Goal: Communication & Community: Share content

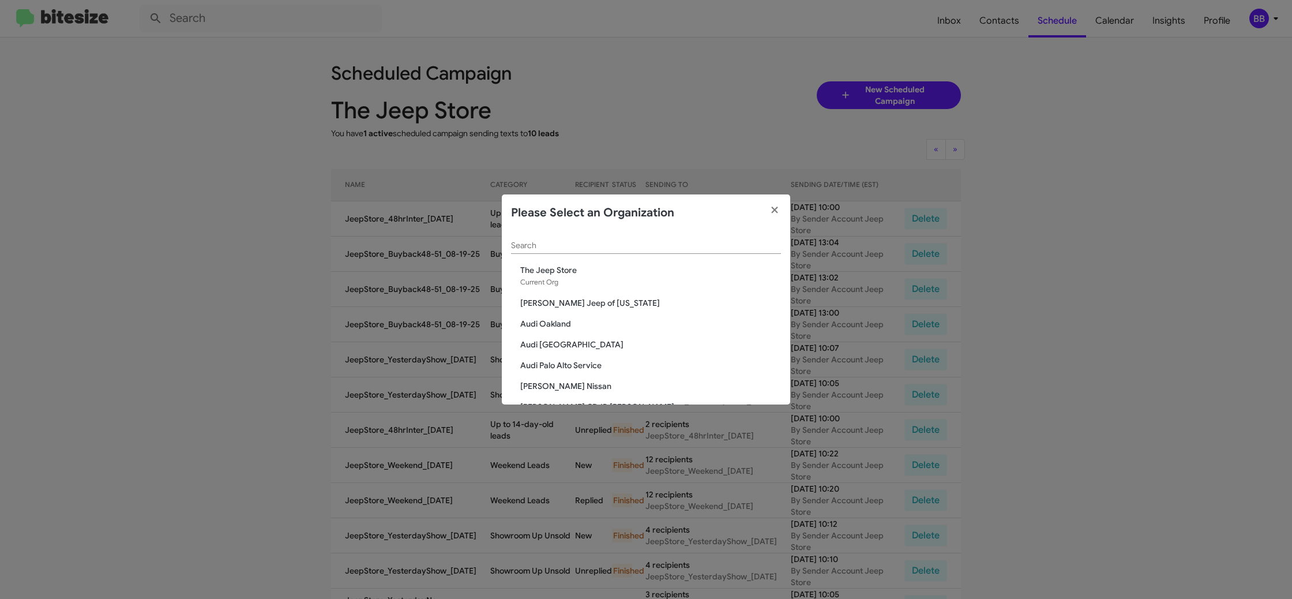
scroll to position [17, 0]
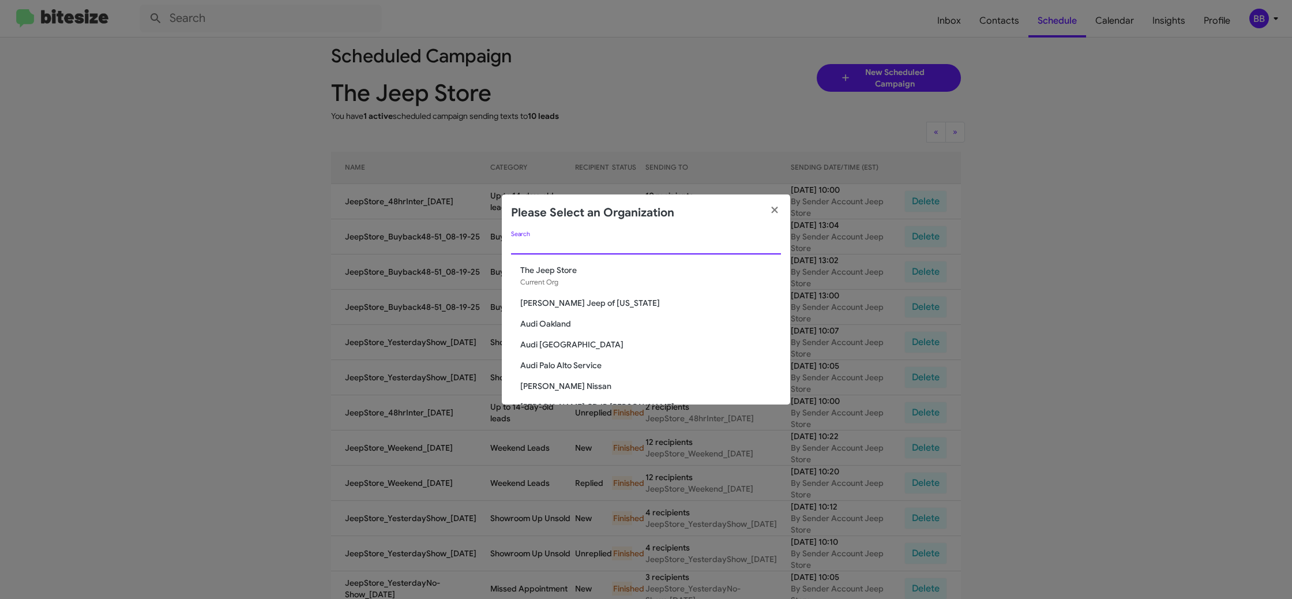
click at [538, 249] on input "Search" at bounding box center [646, 245] width 270 height 9
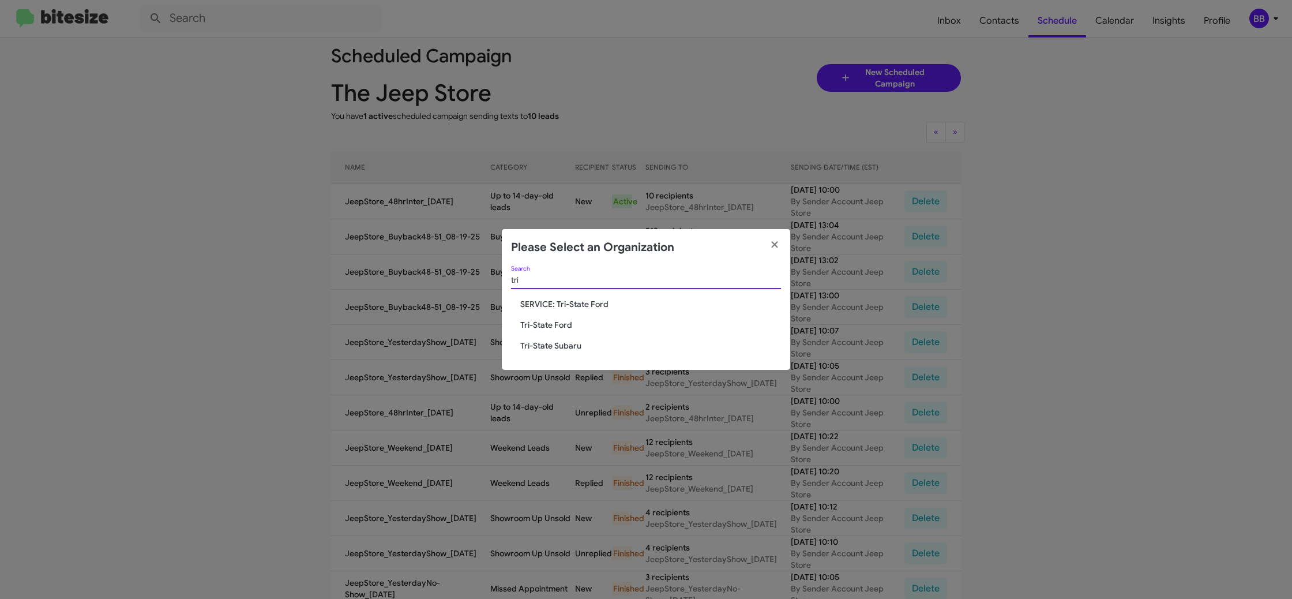
type input "tri"
click at [554, 318] on div "tri Search SERVICE: Tri-State Ford Tri-State Ford Tri-State Subaru" at bounding box center [646, 318] width 288 height 104
drag, startPoint x: 554, startPoint y: 318, endPoint x: 551, endPoint y: 327, distance: 9.5
click at [553, 319] on div "tri Search SERVICE: Tri-State Ford Tri-State Ford Tri-State Subaru" at bounding box center [646, 318] width 288 height 104
click at [551, 327] on span "Tri-State Ford" at bounding box center [650, 325] width 261 height 12
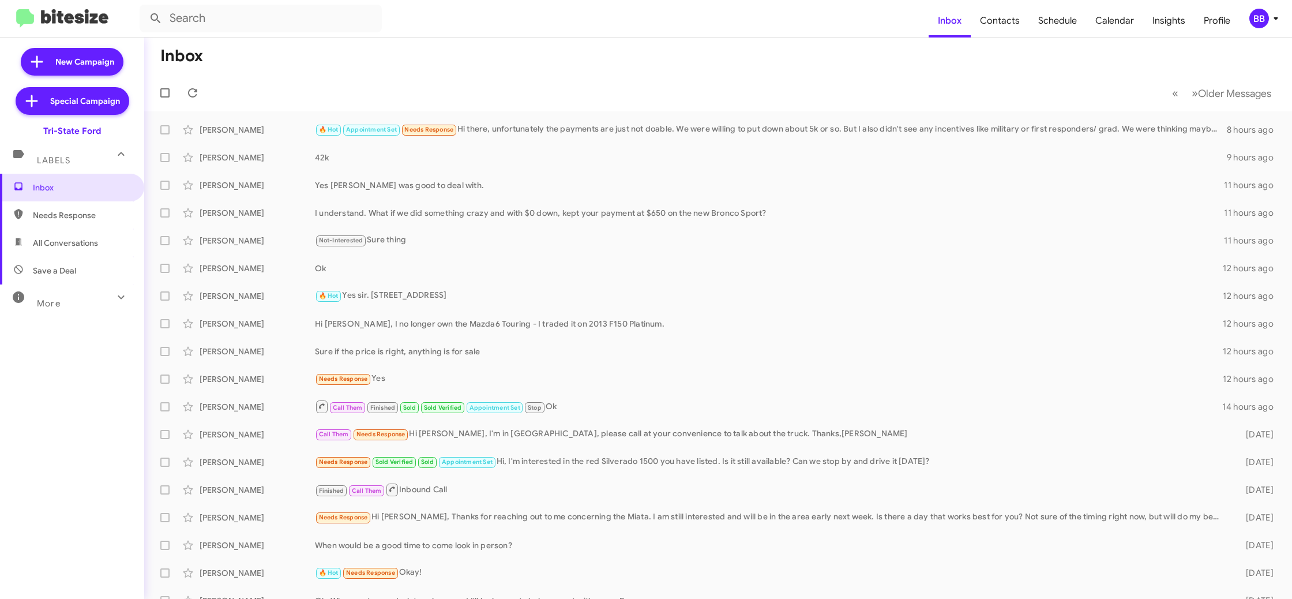
click at [1243, 19] on button "BB" at bounding box center [1260, 19] width 40 height 20
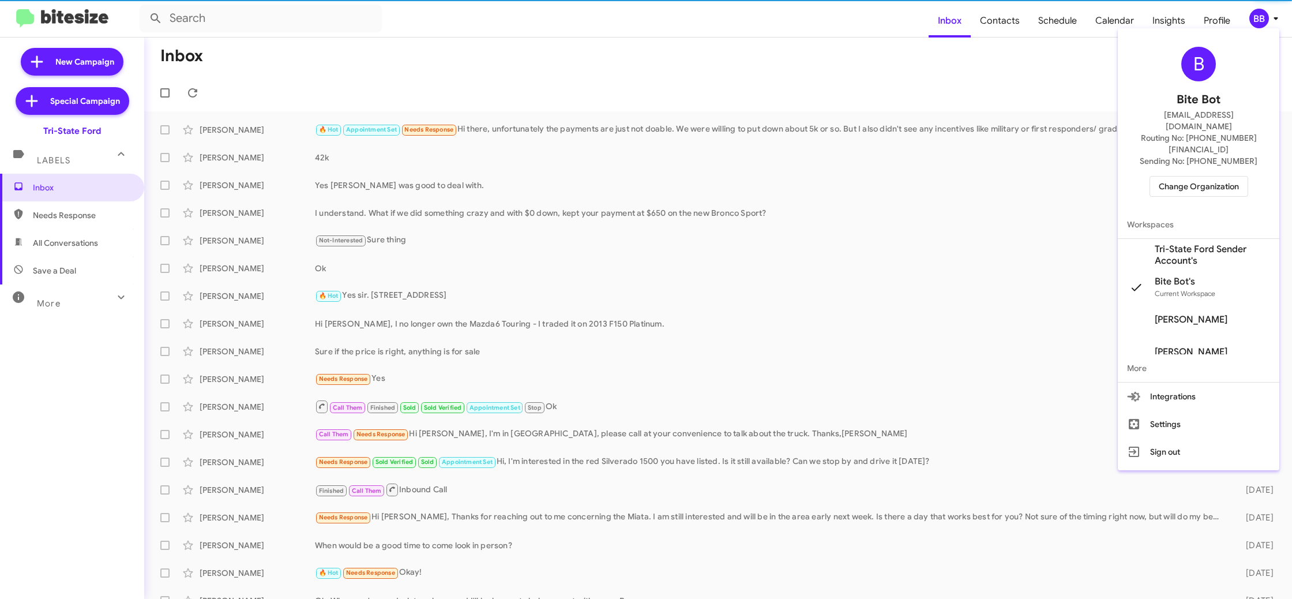
click at [1199, 243] on span "Tri-State Ford Sender Account's" at bounding box center [1212, 254] width 115 height 23
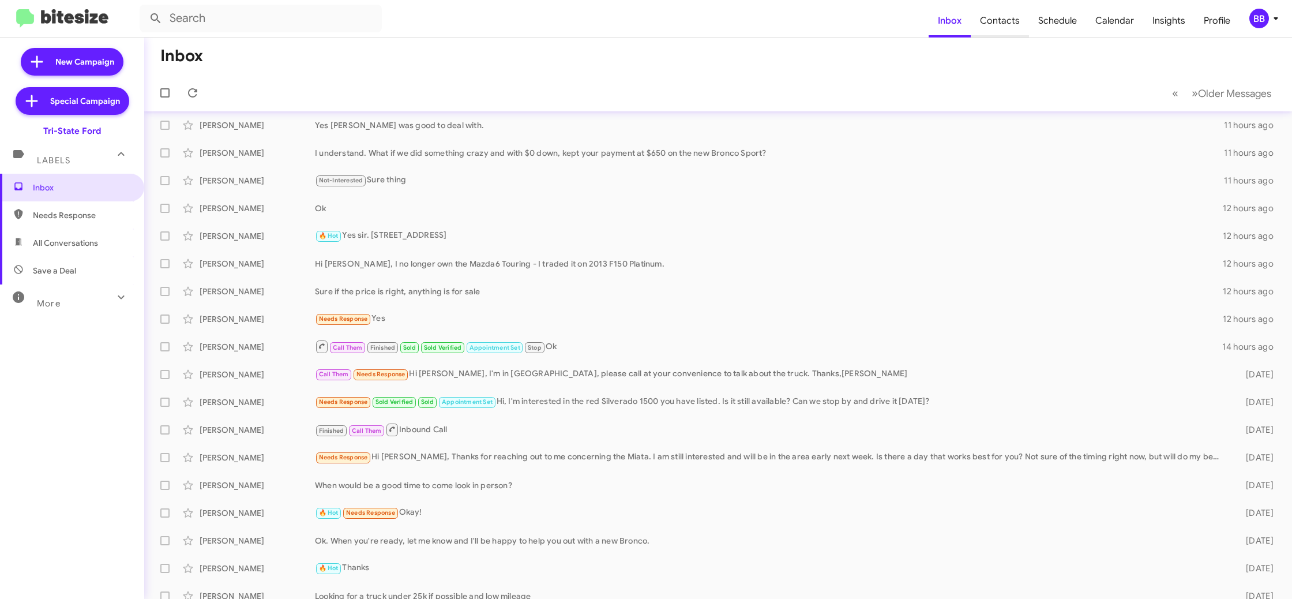
scroll to position [71, 0]
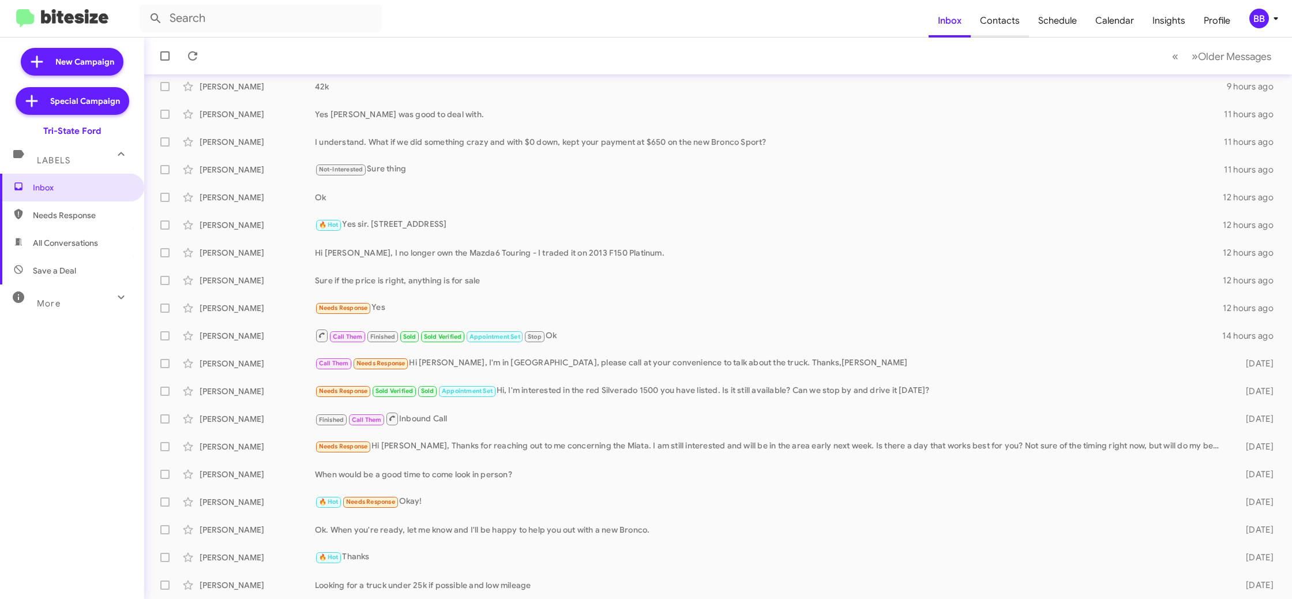
click at [1024, 32] on span "Contacts" at bounding box center [1000, 20] width 58 height 33
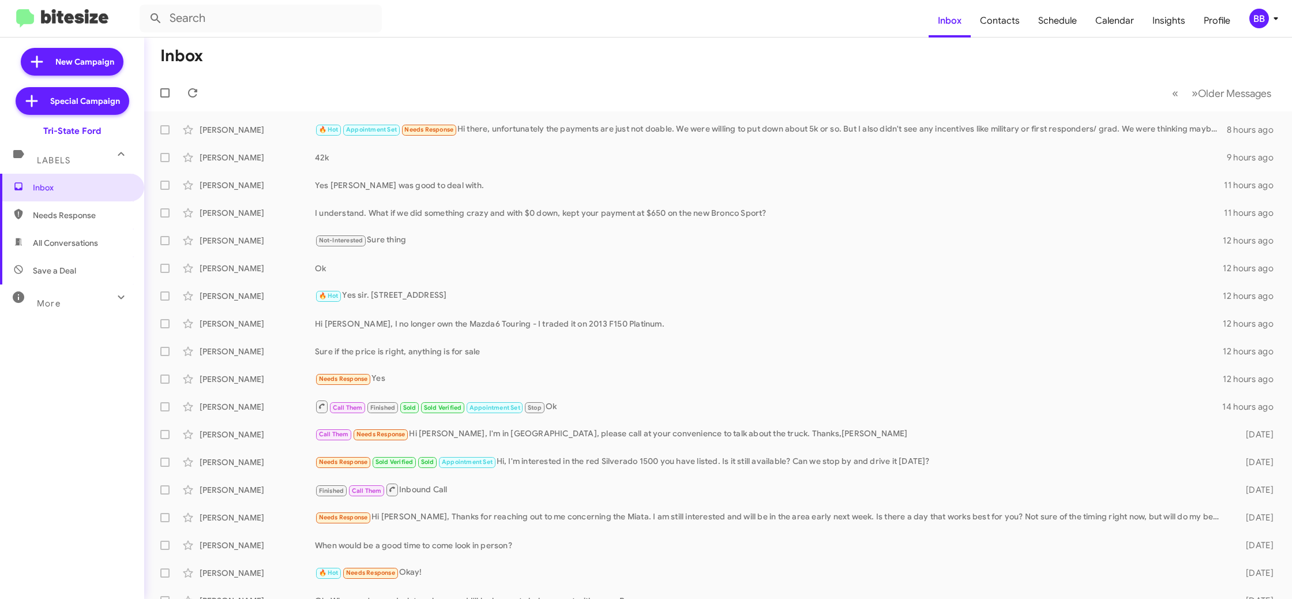
scroll to position [1, 0]
click at [1249, 16] on div "BB" at bounding box center [1259, 19] width 20 height 20
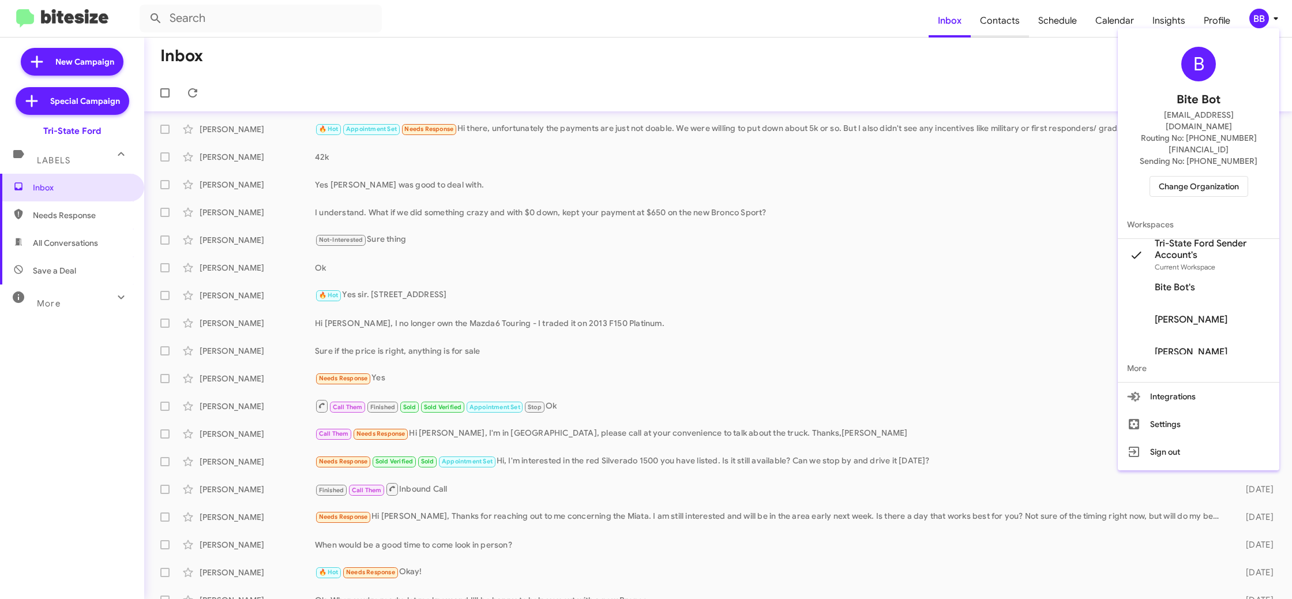
click at [985, 25] on div at bounding box center [646, 299] width 1292 height 599
click at [992, 19] on span "Contacts" at bounding box center [1000, 20] width 58 height 33
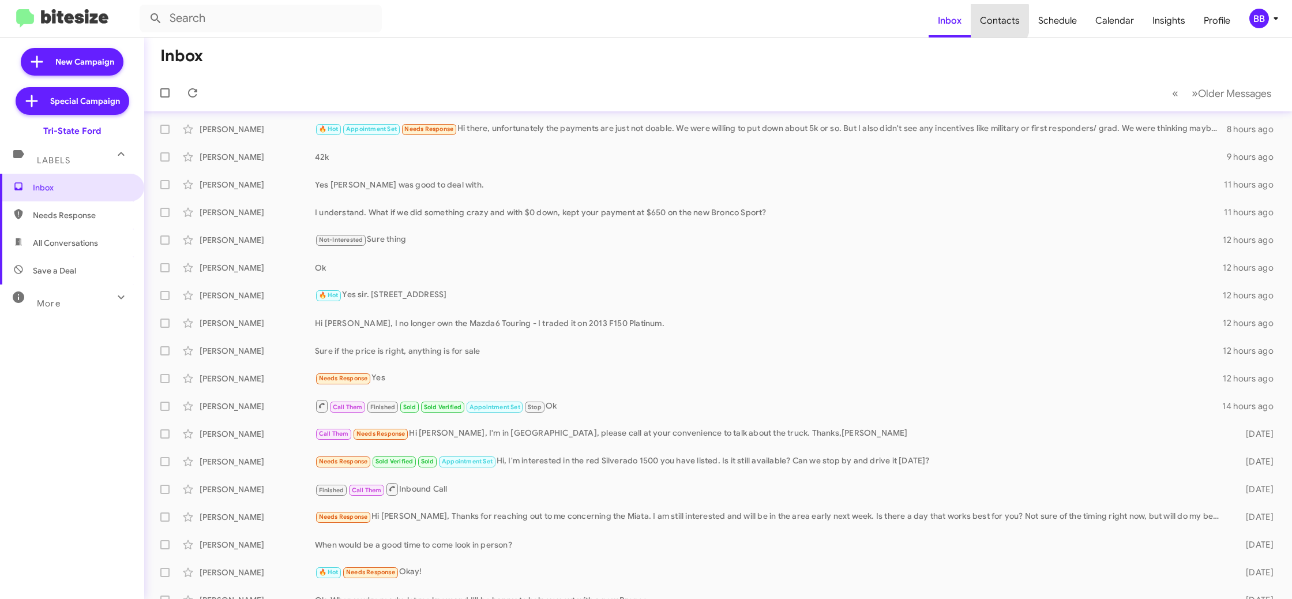
drag, startPoint x: 992, startPoint y: 19, endPoint x: 922, endPoint y: 2, distance: 71.9
click at [988, 17] on span "Contacts" at bounding box center [1000, 20] width 58 height 33
type input "in:groups"
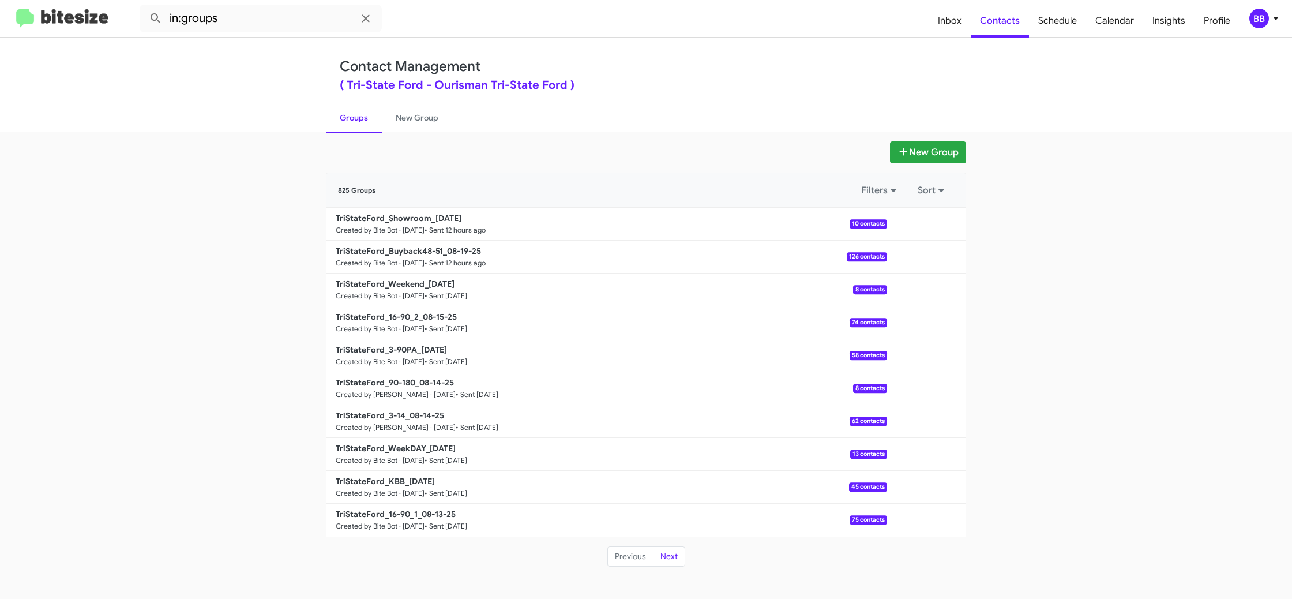
click at [617, 90] on div "( Tri-State Ford - Ourisman Tri-State Ford )" at bounding box center [646, 86] width 613 height 12
click at [422, 130] on link "New Group" at bounding box center [417, 118] width 70 height 30
click at [423, 119] on link "New Group" at bounding box center [417, 118] width 70 height 30
drag, startPoint x: 423, startPoint y: 119, endPoint x: 423, endPoint y: 109, distance: 10.4
click at [422, 115] on link "New Group" at bounding box center [417, 118] width 70 height 30
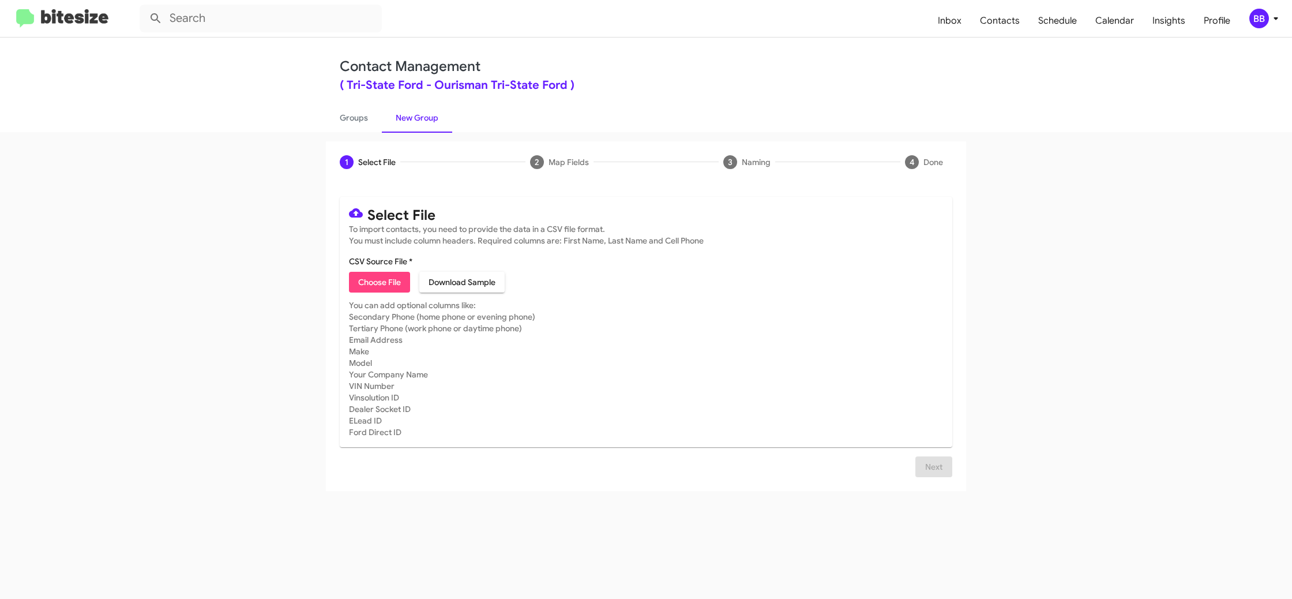
click at [1266, 28] on mat-toolbar "Inbox Contacts Schedule Calendar Insights Profile BB" at bounding box center [646, 18] width 1292 height 37
click at [1258, 24] on div "BB" at bounding box center [1259, 19] width 20 height 20
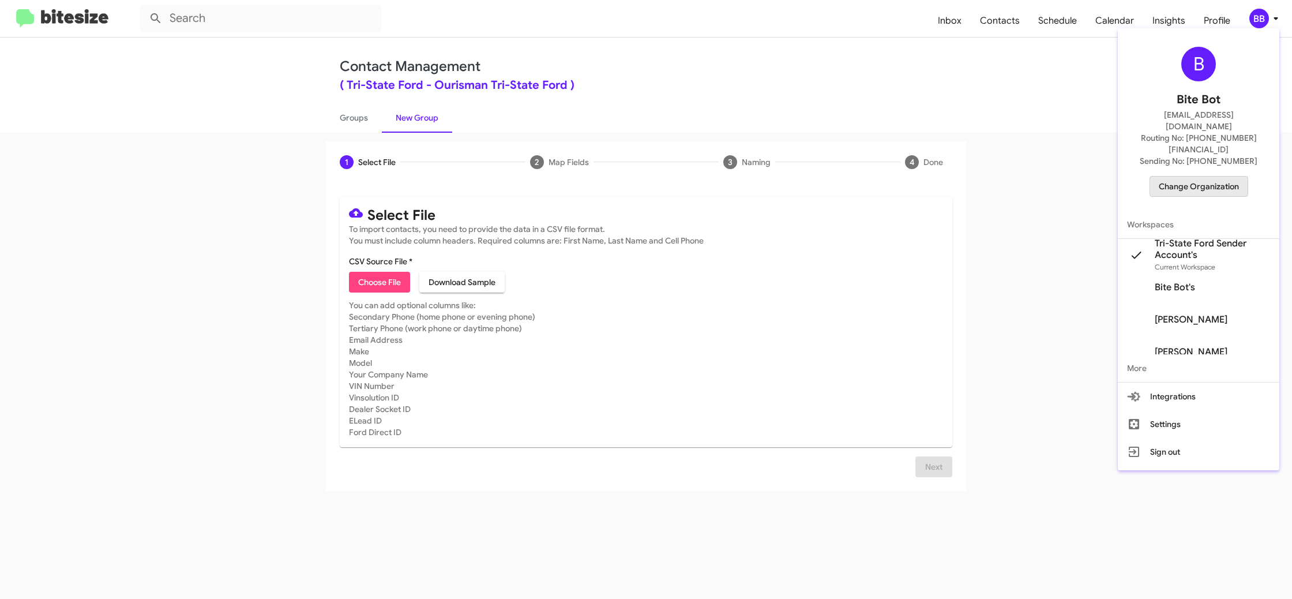
click at [1185, 177] on span "Change Organization" at bounding box center [1199, 187] width 80 height 20
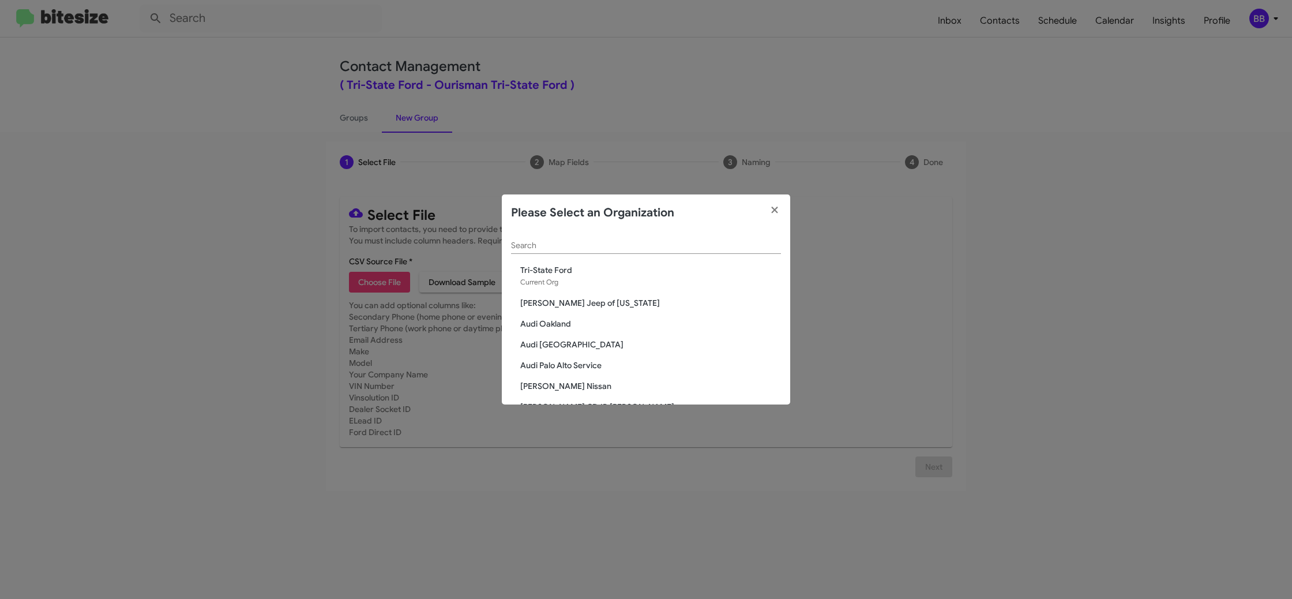
click at [526, 249] on input "Search" at bounding box center [646, 245] width 270 height 9
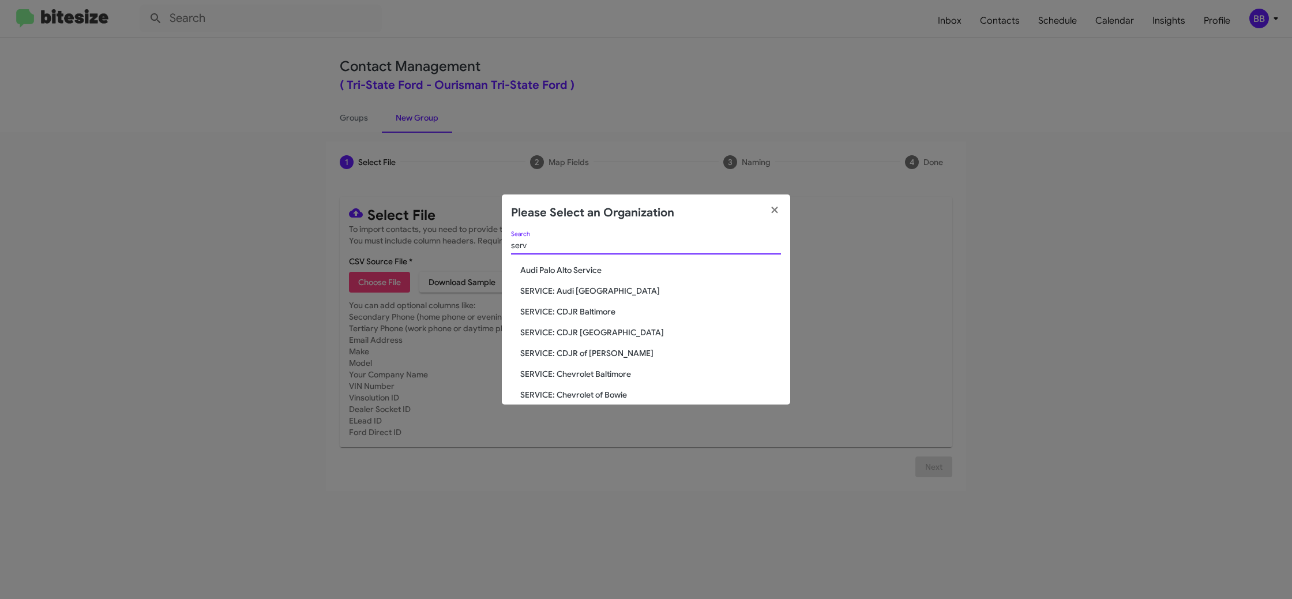
type input "serv"
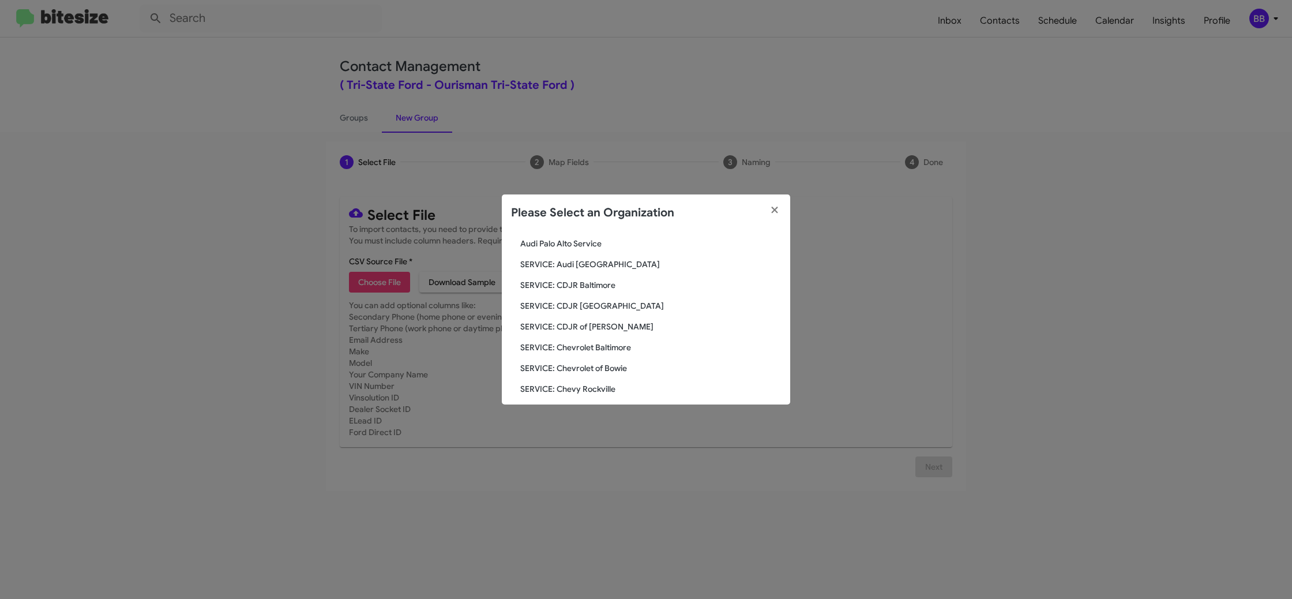
scroll to position [29, 0]
click at [587, 382] on span "SERVICE: Chevy Rockville" at bounding box center [650, 386] width 261 height 12
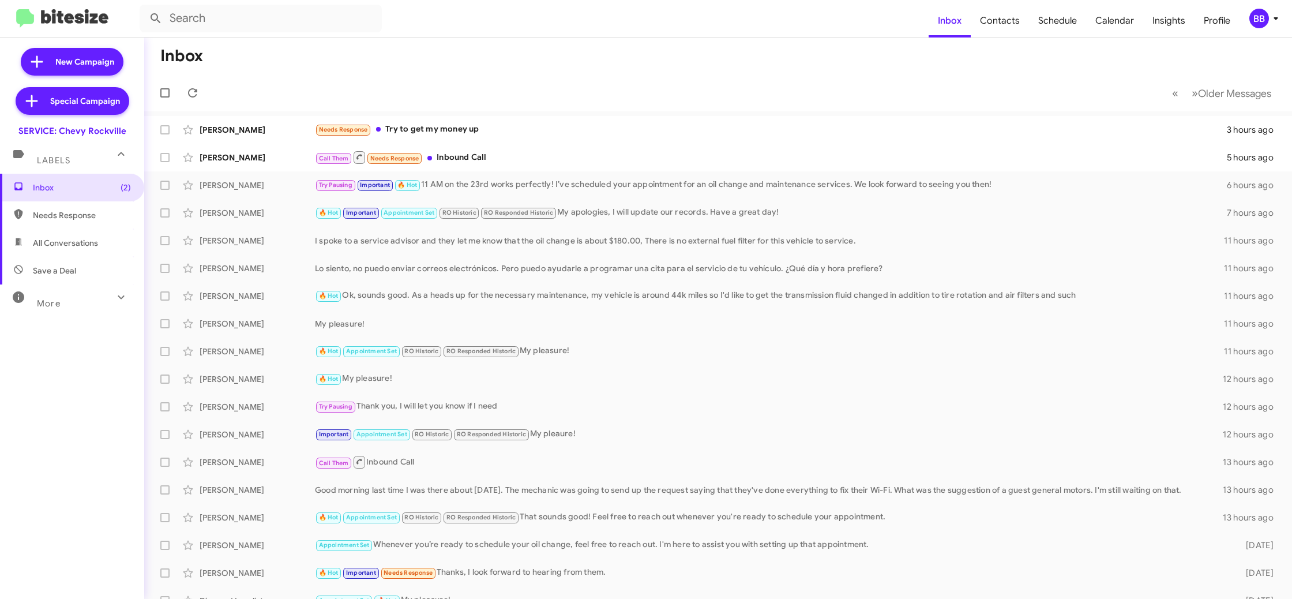
click at [1265, 18] on div "BB" at bounding box center [1259, 19] width 20 height 20
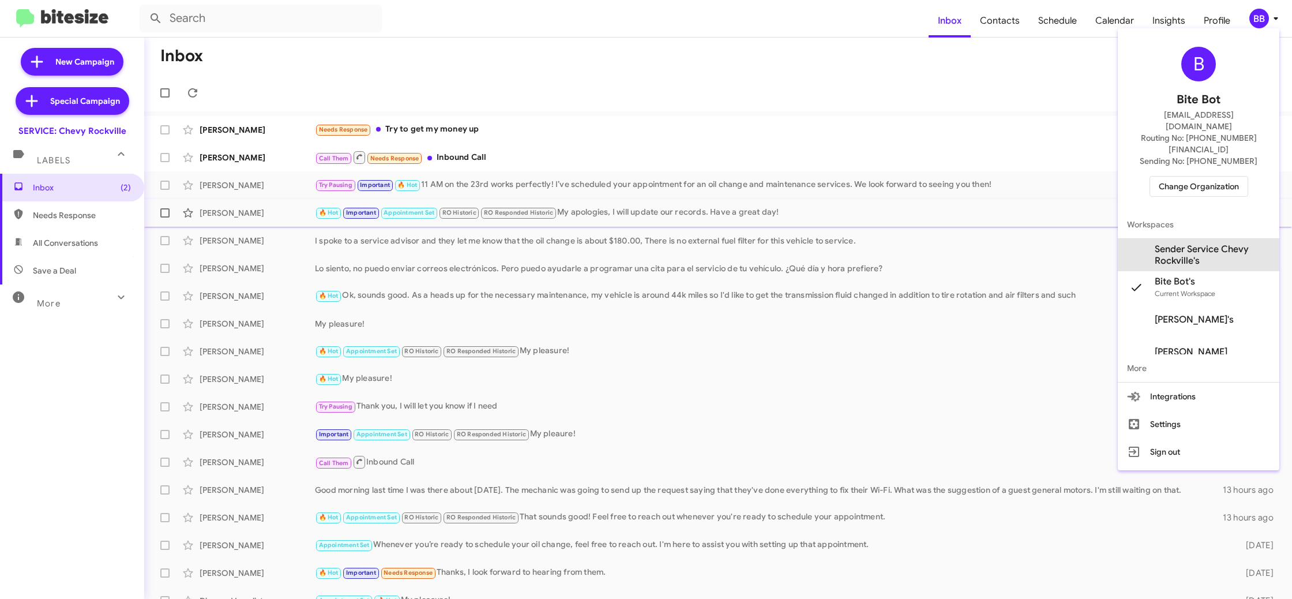
click at [1210, 243] on span "Sender Service Chevy Rockville's" at bounding box center [1212, 254] width 115 height 23
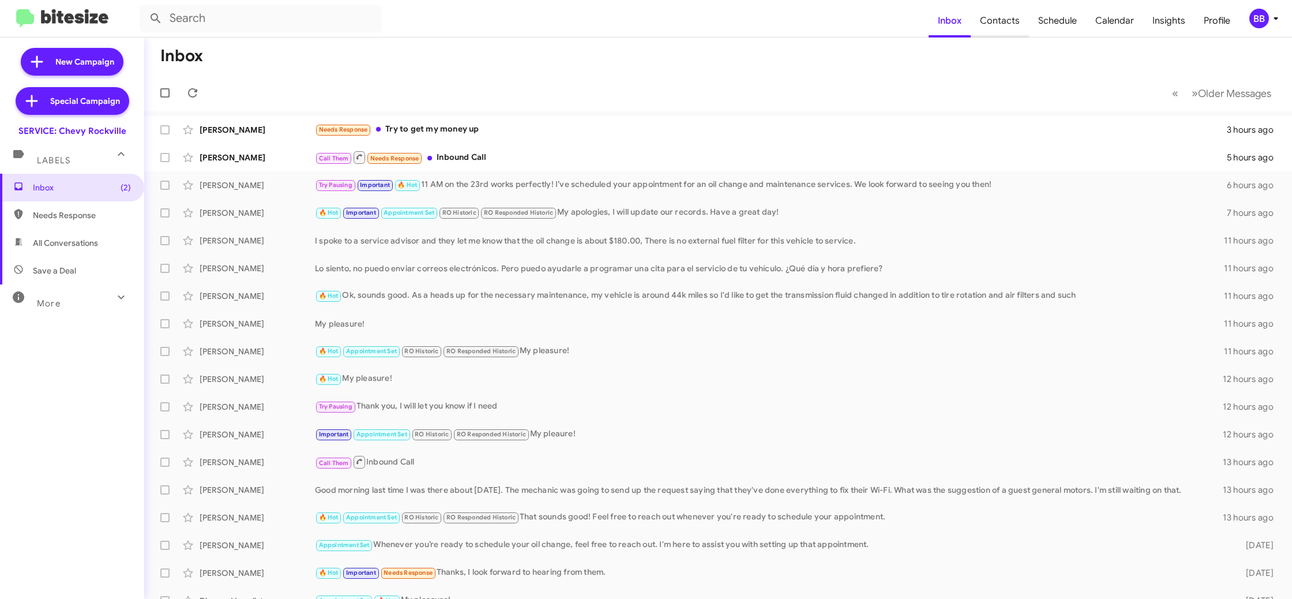
scroll to position [1, 0]
click at [1008, 23] on span "Contacts" at bounding box center [1000, 20] width 58 height 33
click at [1265, 17] on div "BB" at bounding box center [1259, 19] width 20 height 20
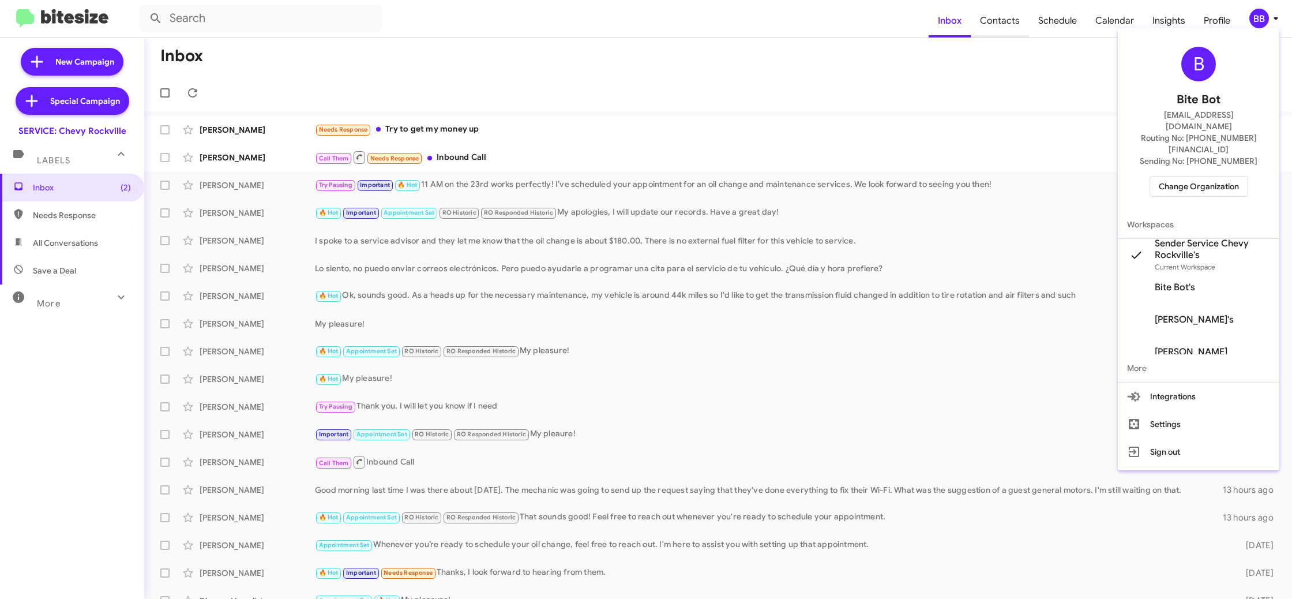
click at [989, 33] on div at bounding box center [646, 299] width 1292 height 599
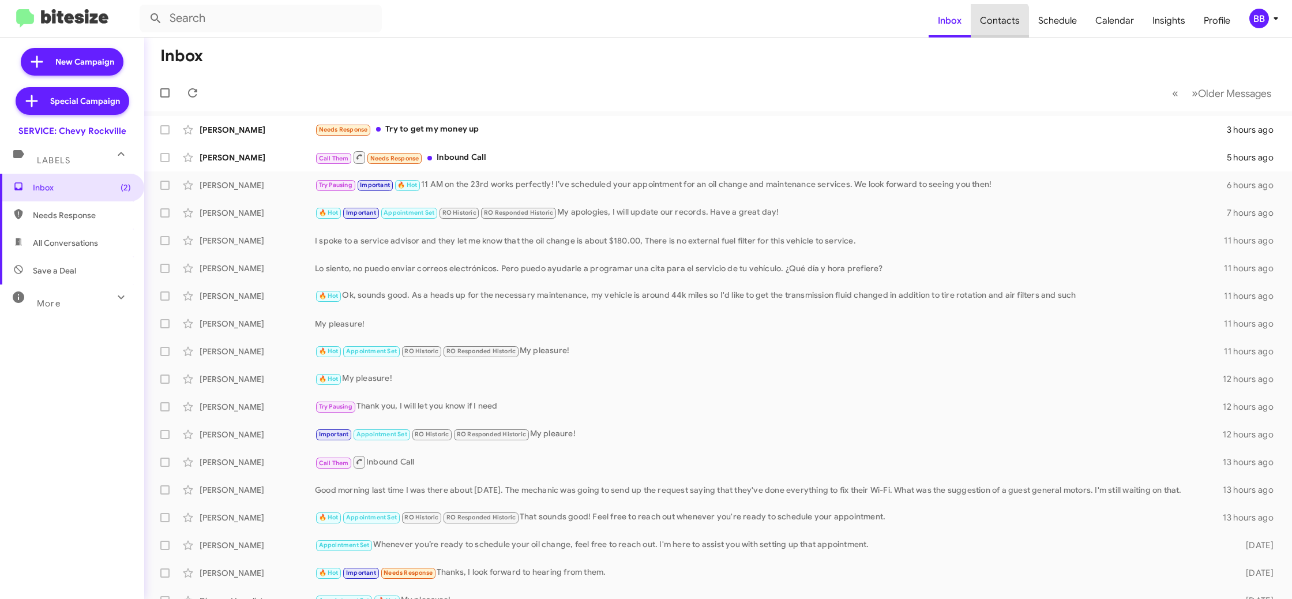
click at [991, 29] on span "Contacts" at bounding box center [1000, 20] width 58 height 33
type input "in:groups"
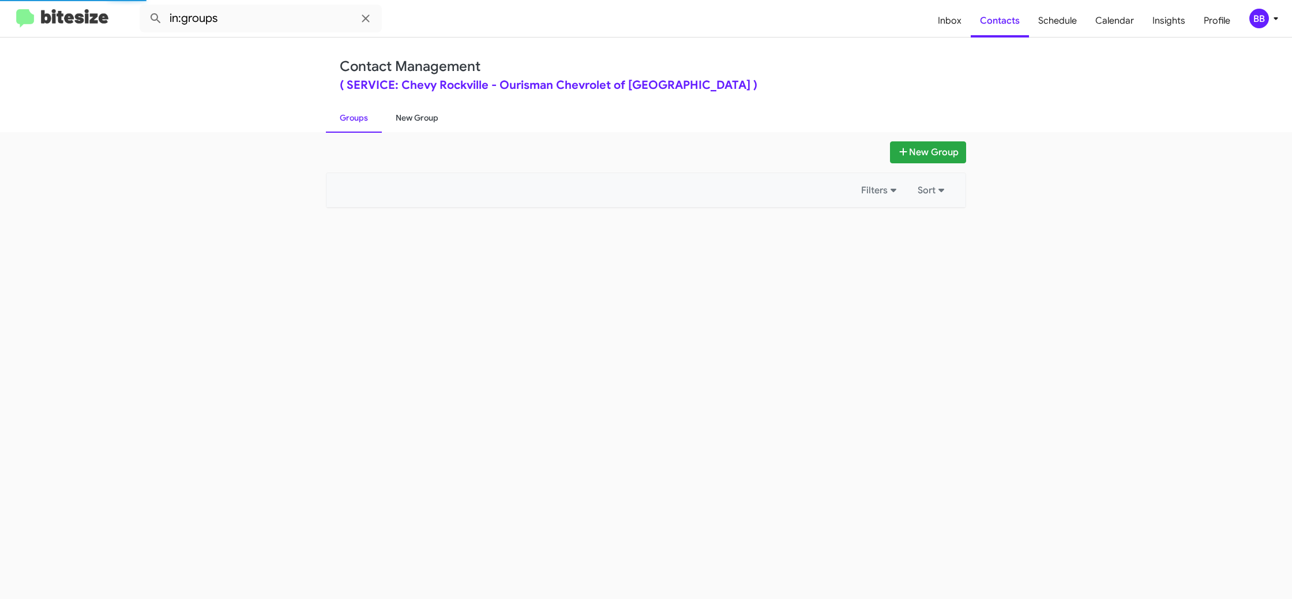
click at [416, 111] on link "New Group" at bounding box center [417, 118] width 70 height 30
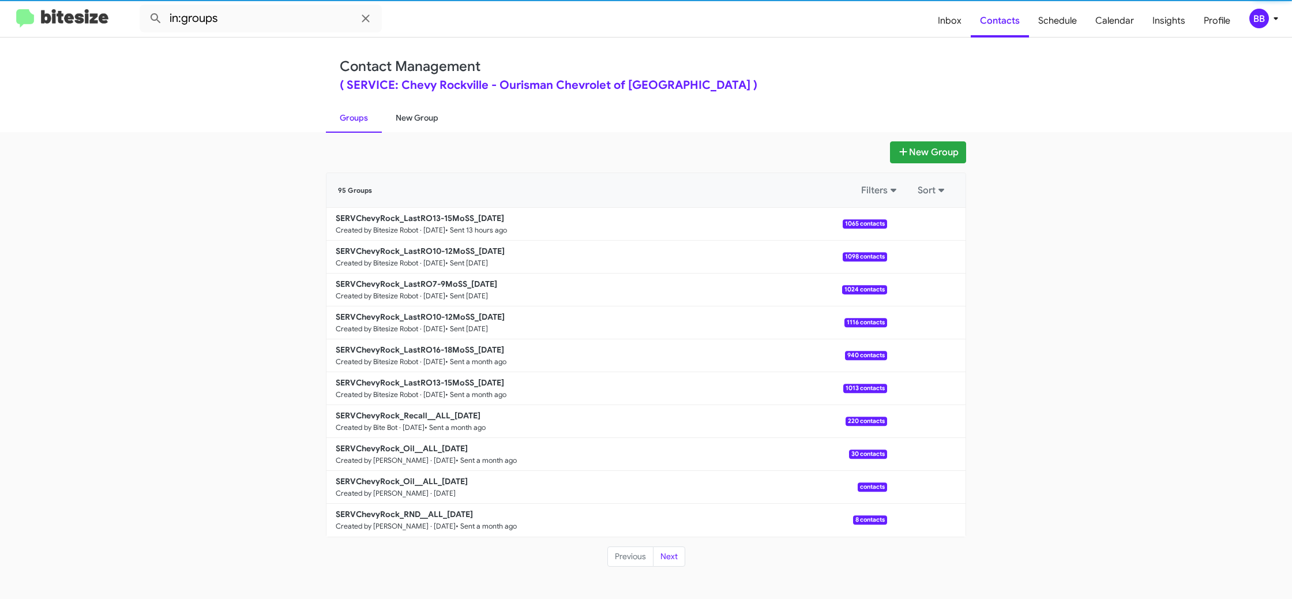
click at [416, 111] on link "New Group" at bounding box center [417, 118] width 70 height 30
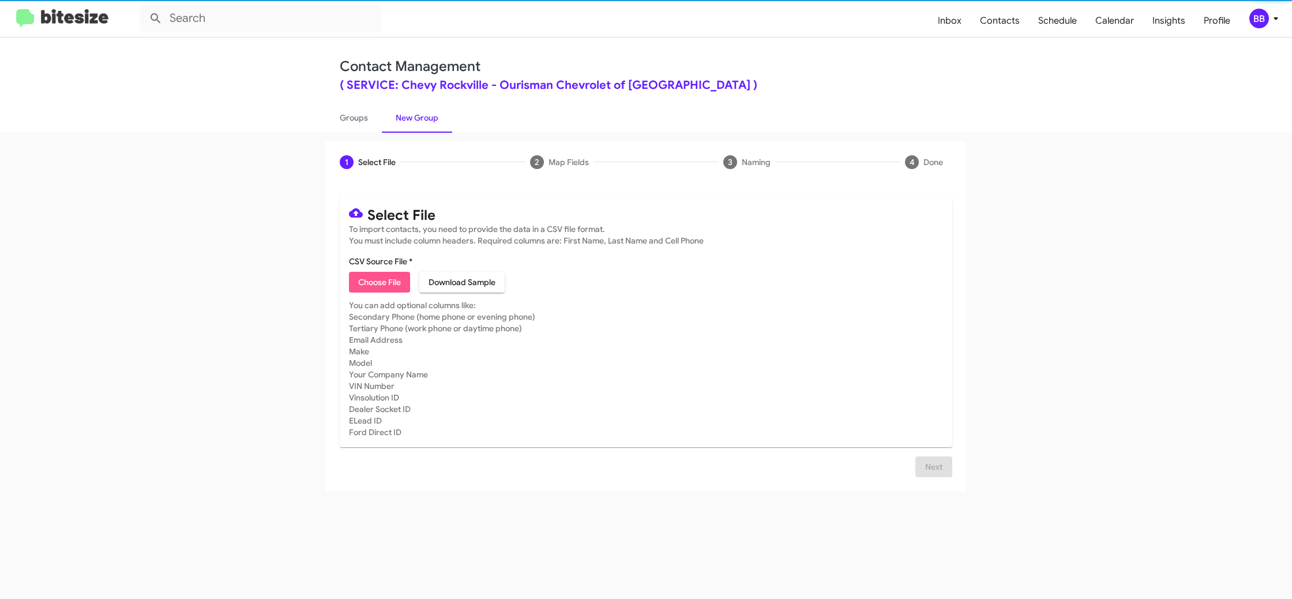
click at [391, 280] on span "Choose File" at bounding box center [379, 282] width 43 height 21
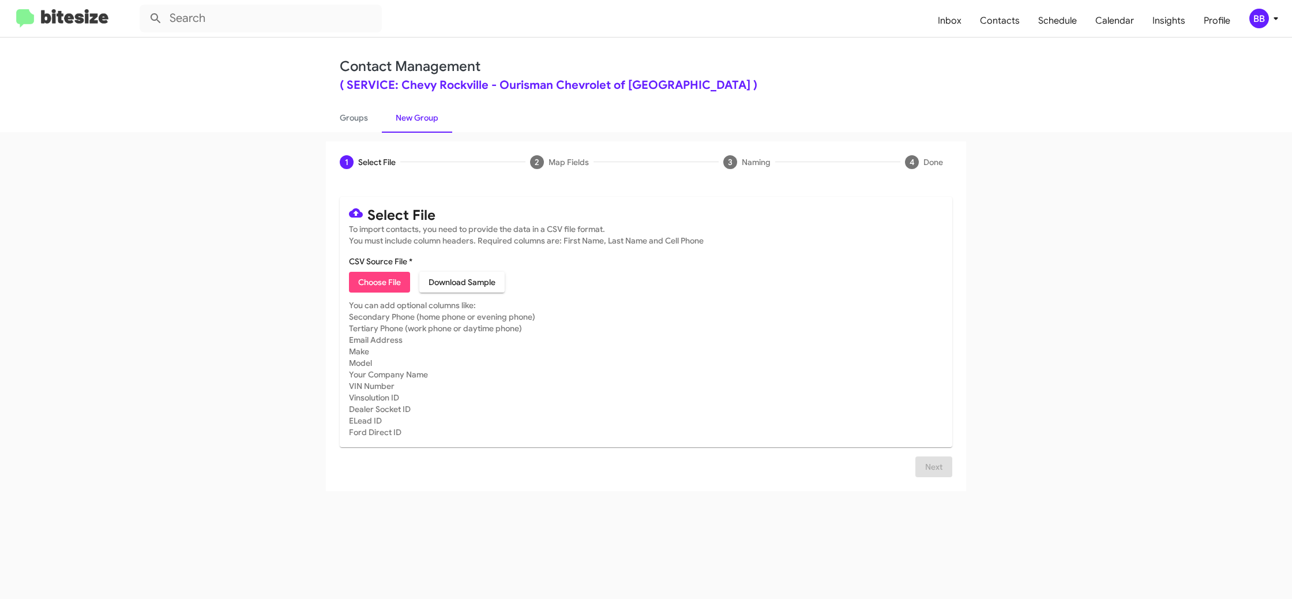
type input "SERVChevyRock_SoldNotServiced__ALL_[DATE]"
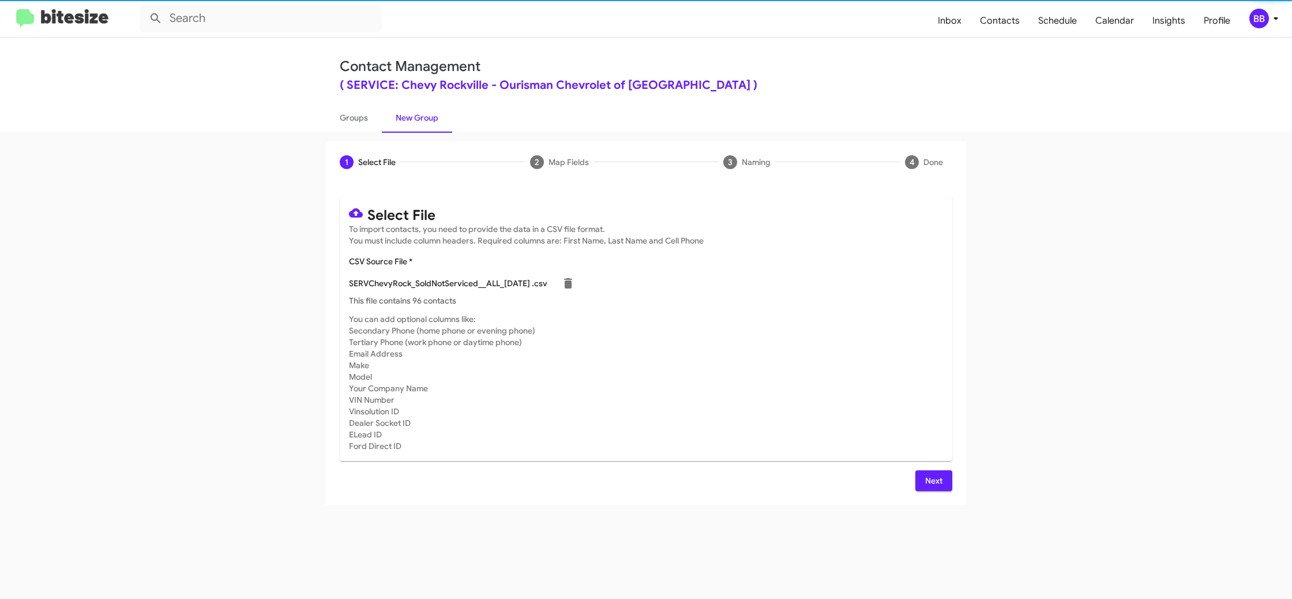
click at [777, 321] on mat-card-subtitle "You can add optional columns like: Secondary Phone (home phone or evening phone…" at bounding box center [646, 382] width 594 height 138
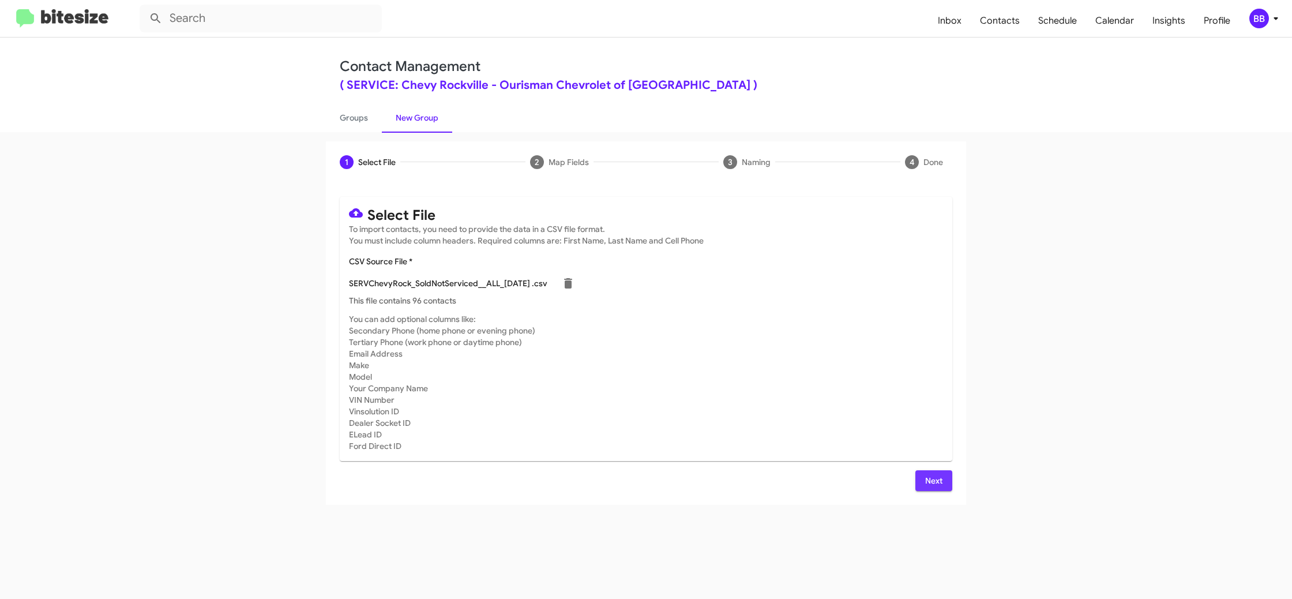
click at [933, 482] on span "Next" at bounding box center [934, 480] width 18 height 21
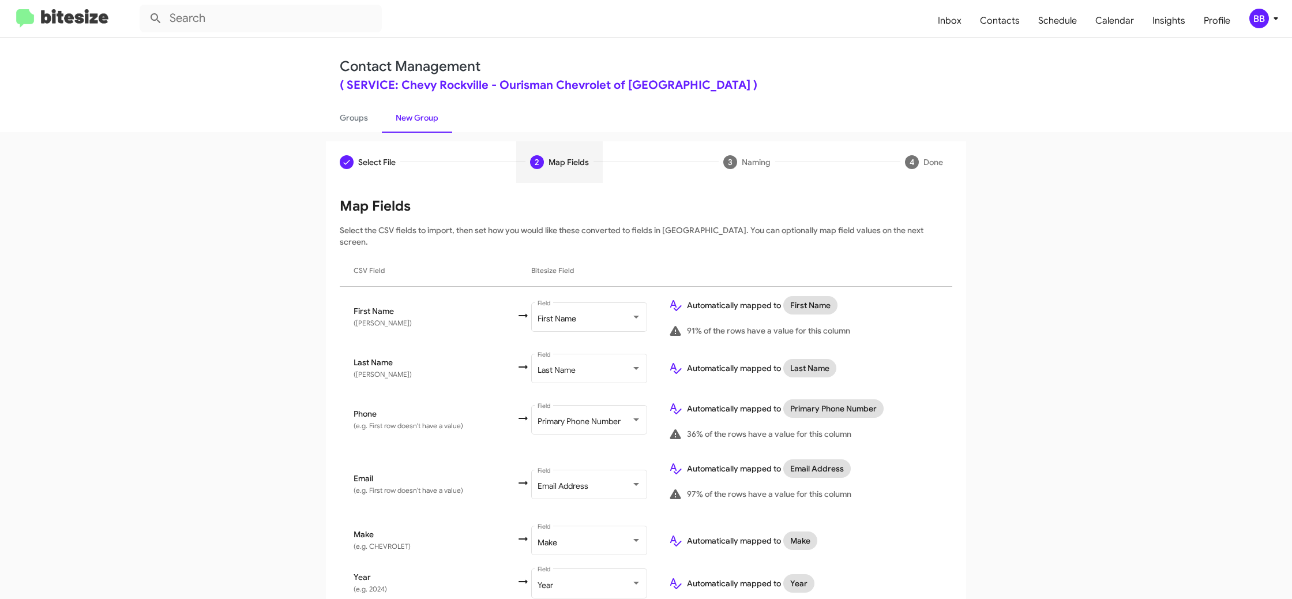
scroll to position [211, 0]
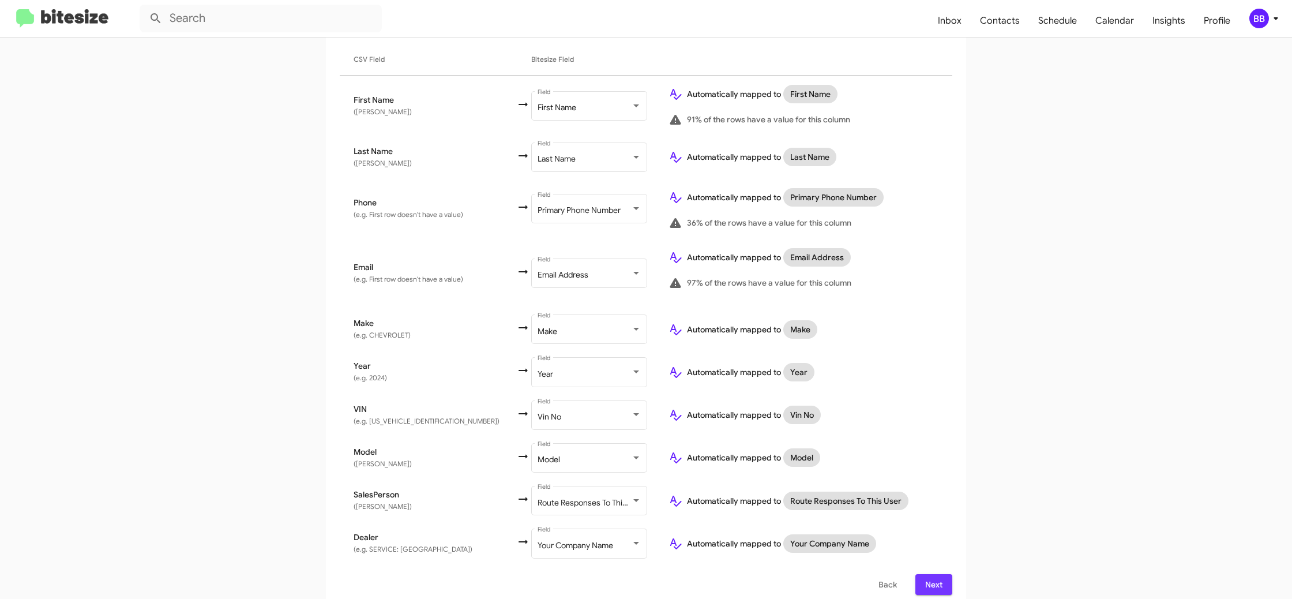
click at [928, 574] on span "Next" at bounding box center [934, 584] width 18 height 21
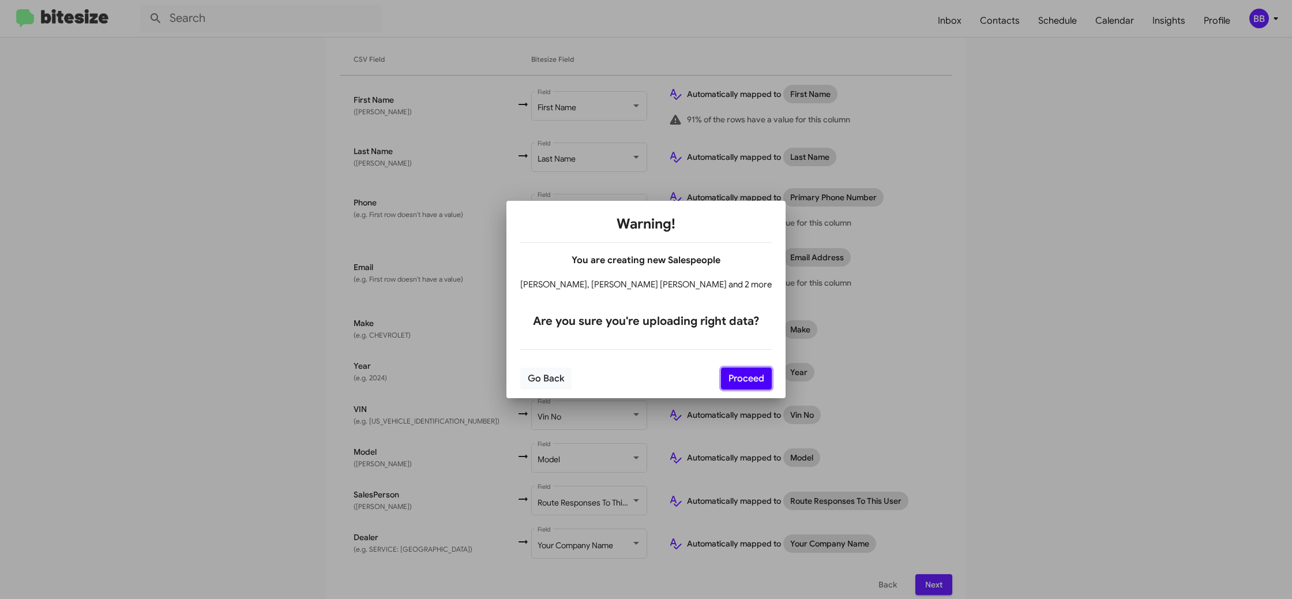
click at [734, 381] on button "Proceed" at bounding box center [746, 378] width 51 height 22
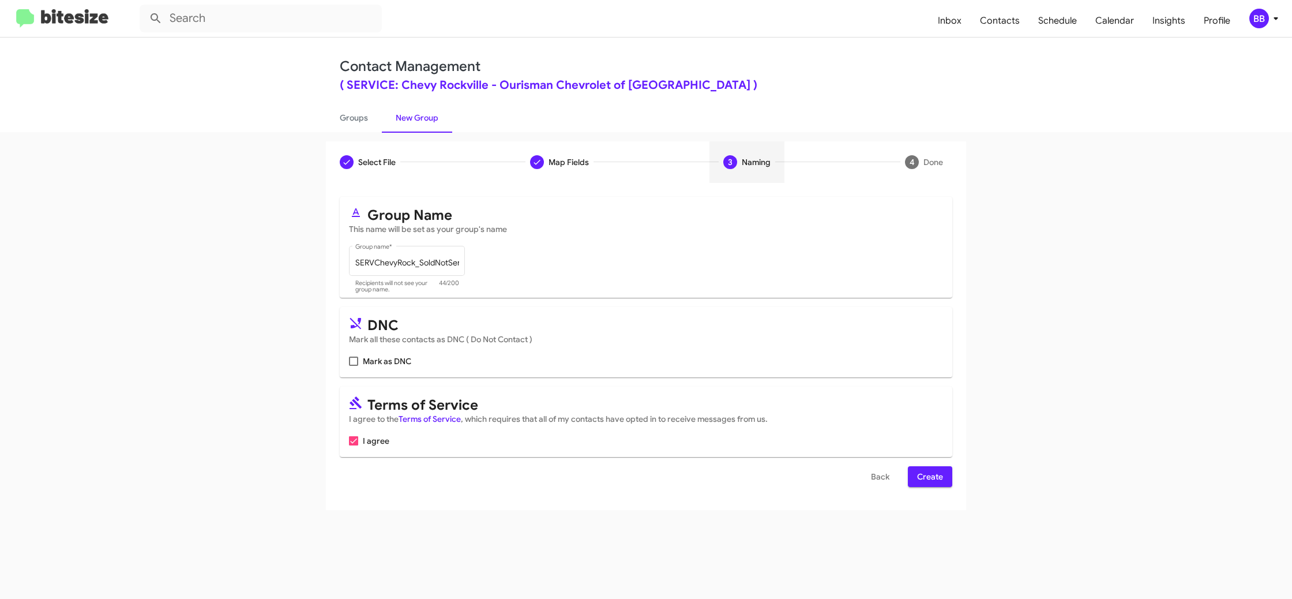
click at [926, 478] on span "Create" at bounding box center [930, 476] width 26 height 21
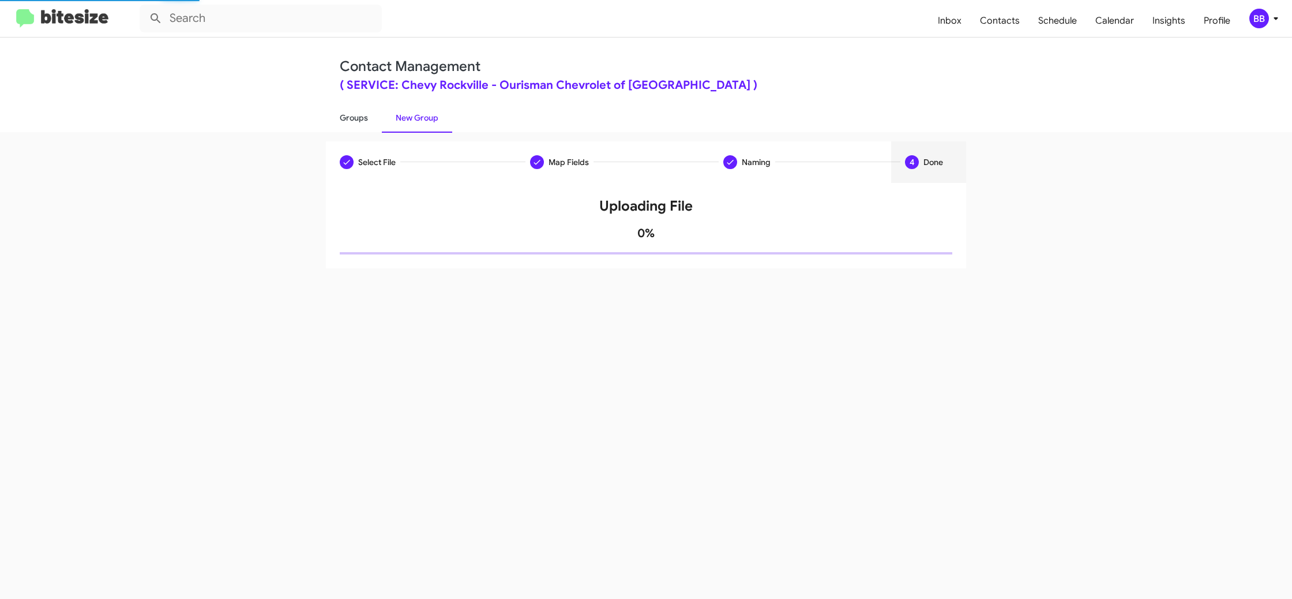
click at [373, 125] on link "Groups" at bounding box center [354, 118] width 56 height 30
type input "in:groups"
click at [373, 125] on link "Groups" at bounding box center [354, 118] width 56 height 30
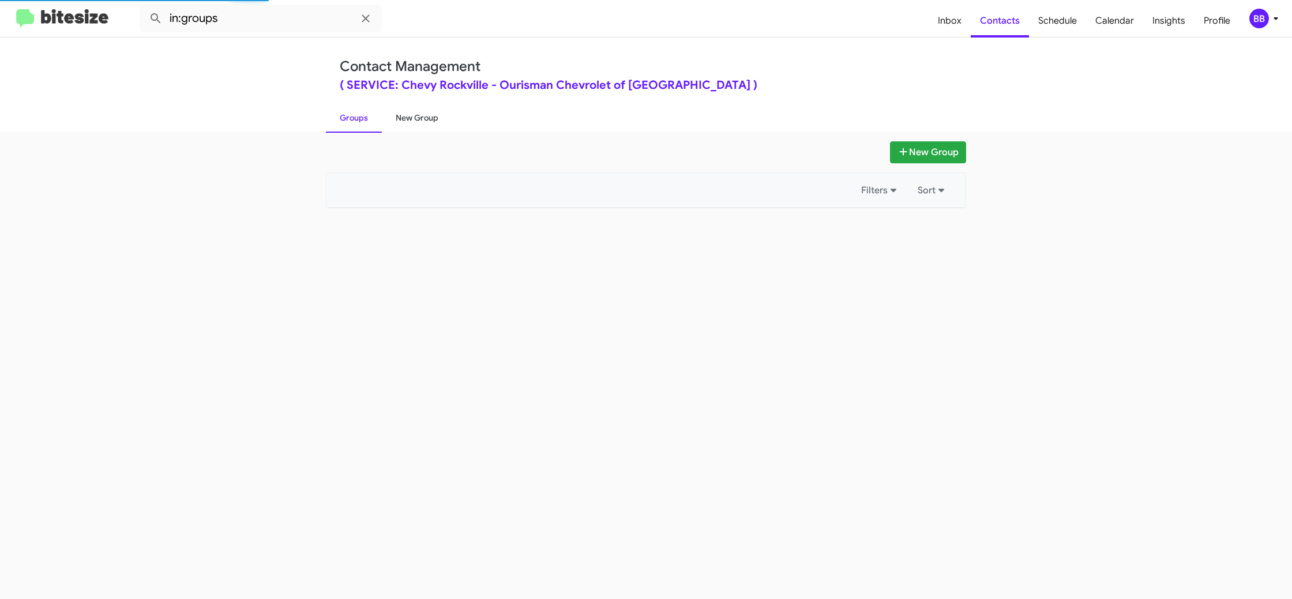
click at [404, 119] on link "New Group" at bounding box center [417, 118] width 70 height 30
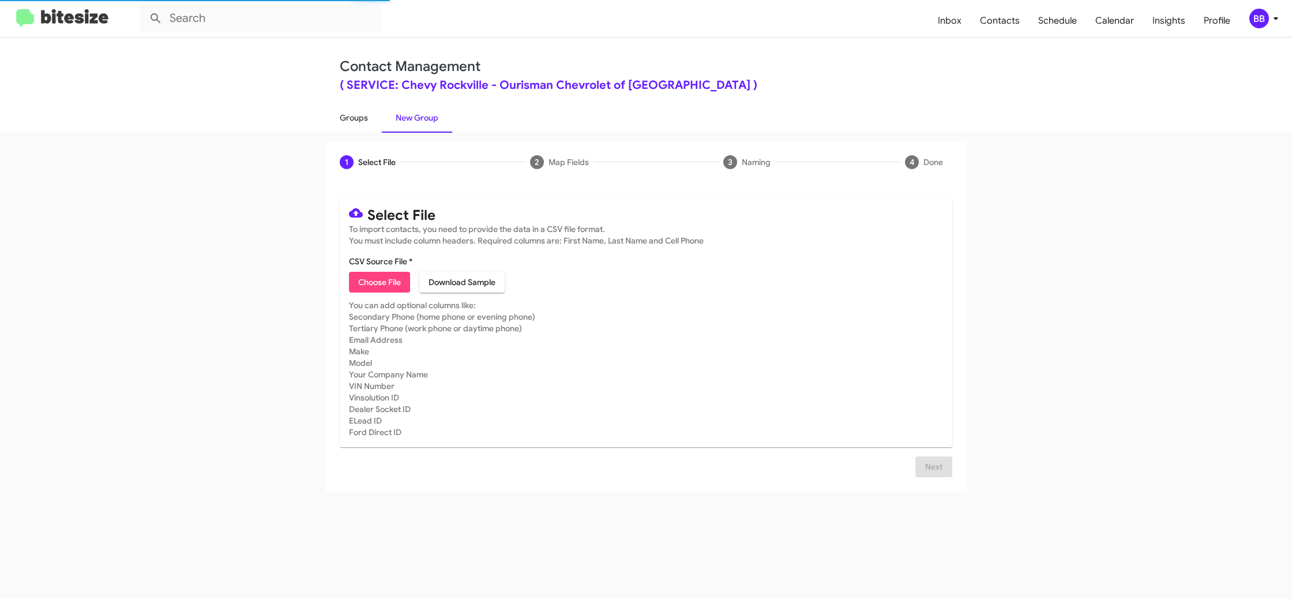
click at [363, 118] on link "Groups" at bounding box center [354, 118] width 56 height 30
type input "in:groups"
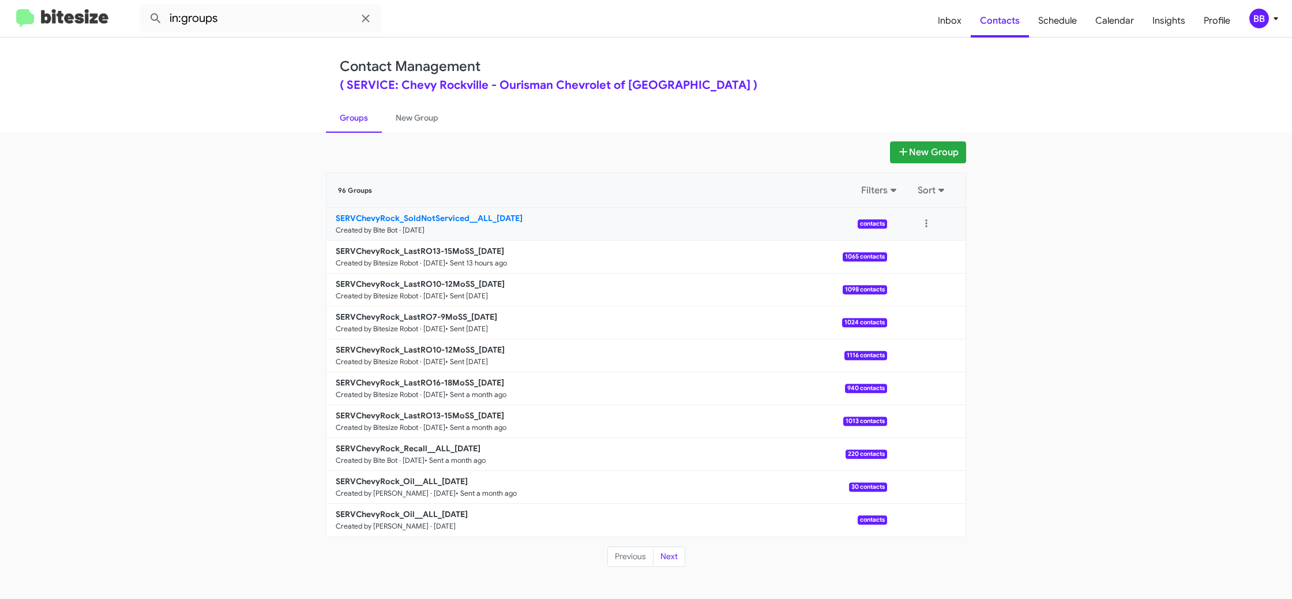
click at [426, 216] on b "SERVChevyRock_SoldNotServiced__ALL_[DATE]" at bounding box center [429, 218] width 187 height 10
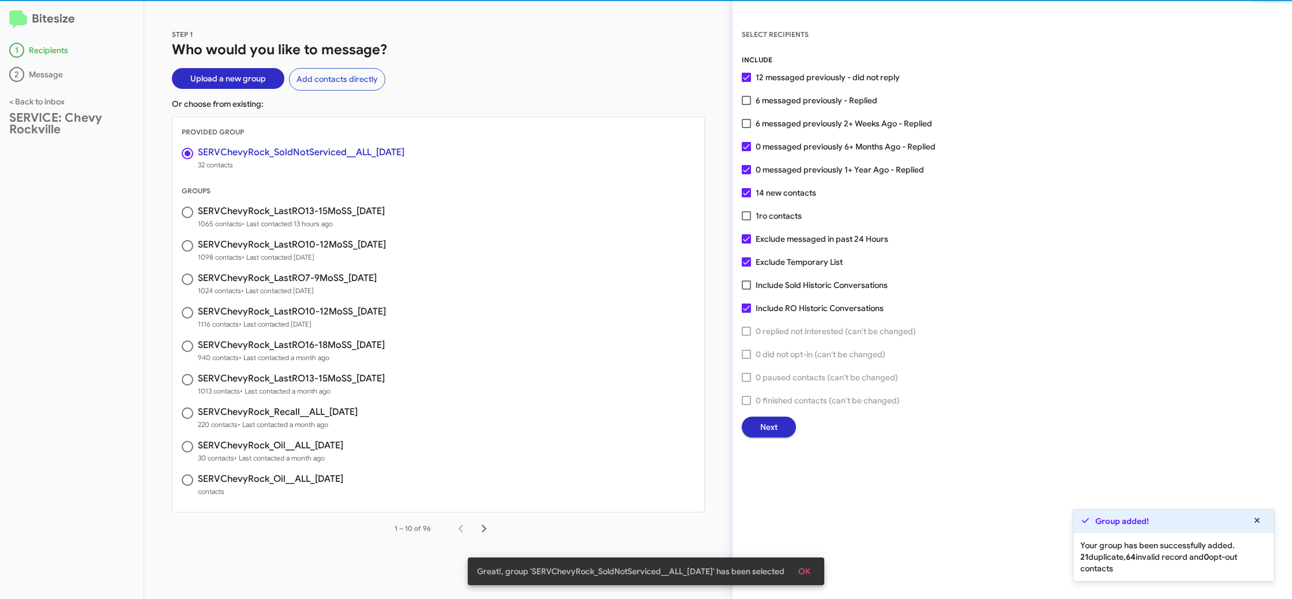
click at [775, 98] on span "6 messaged previously - Replied" at bounding box center [817, 100] width 122 height 14
click at [746, 105] on input "6 messaged previously - Replied" at bounding box center [746, 105] width 1 height 1
checkbox input "true"
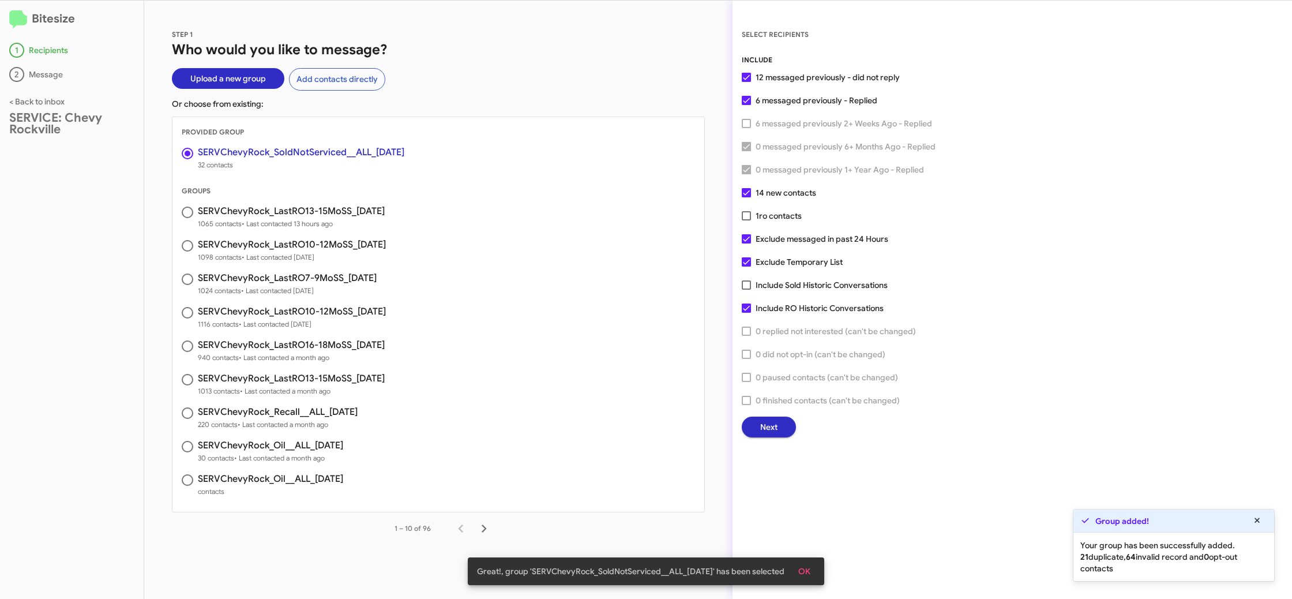
click at [761, 422] on span "Next" at bounding box center [768, 426] width 17 height 21
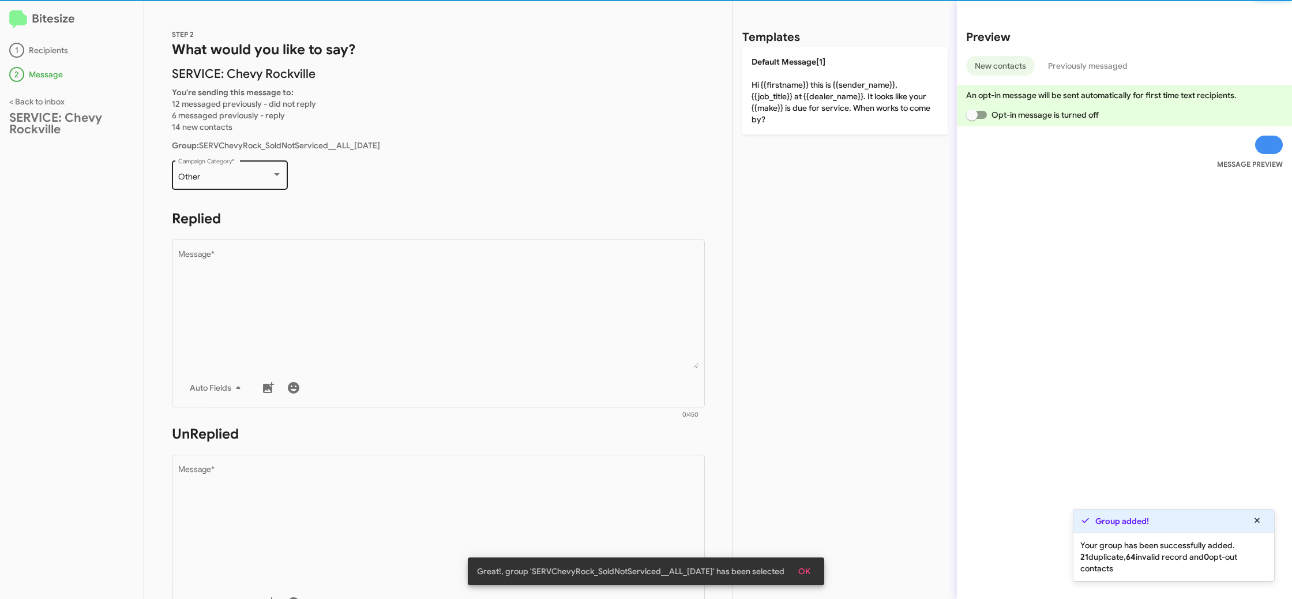
click at [191, 172] on span "Other" at bounding box center [189, 176] width 22 height 10
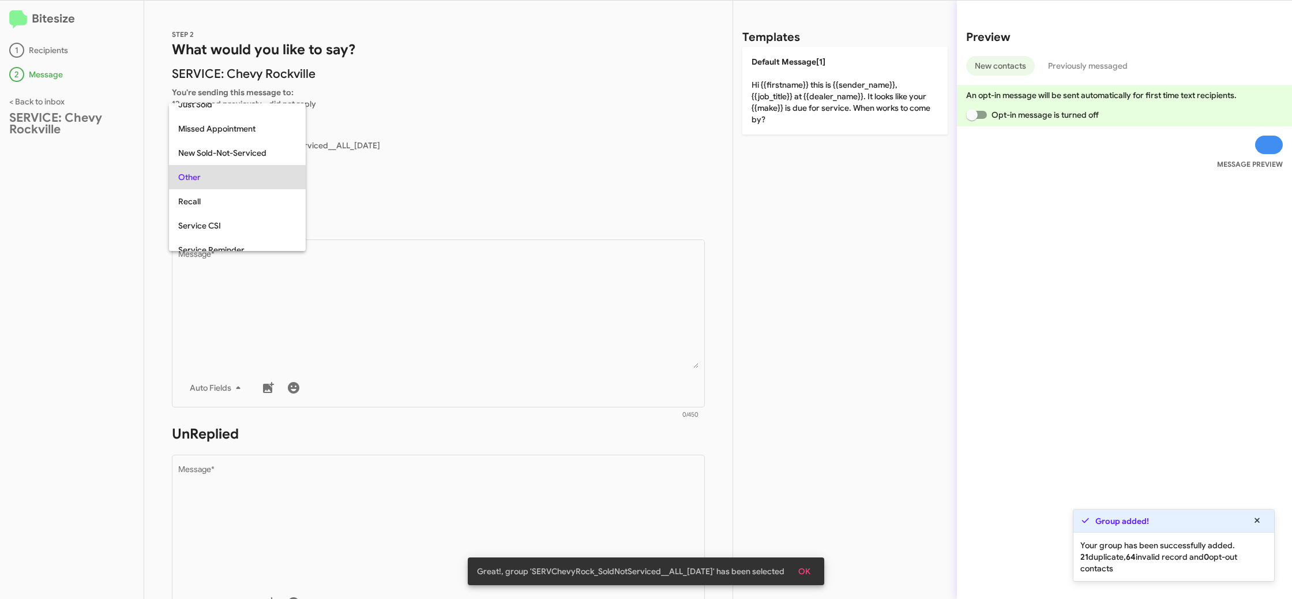
scroll to position [288, 0]
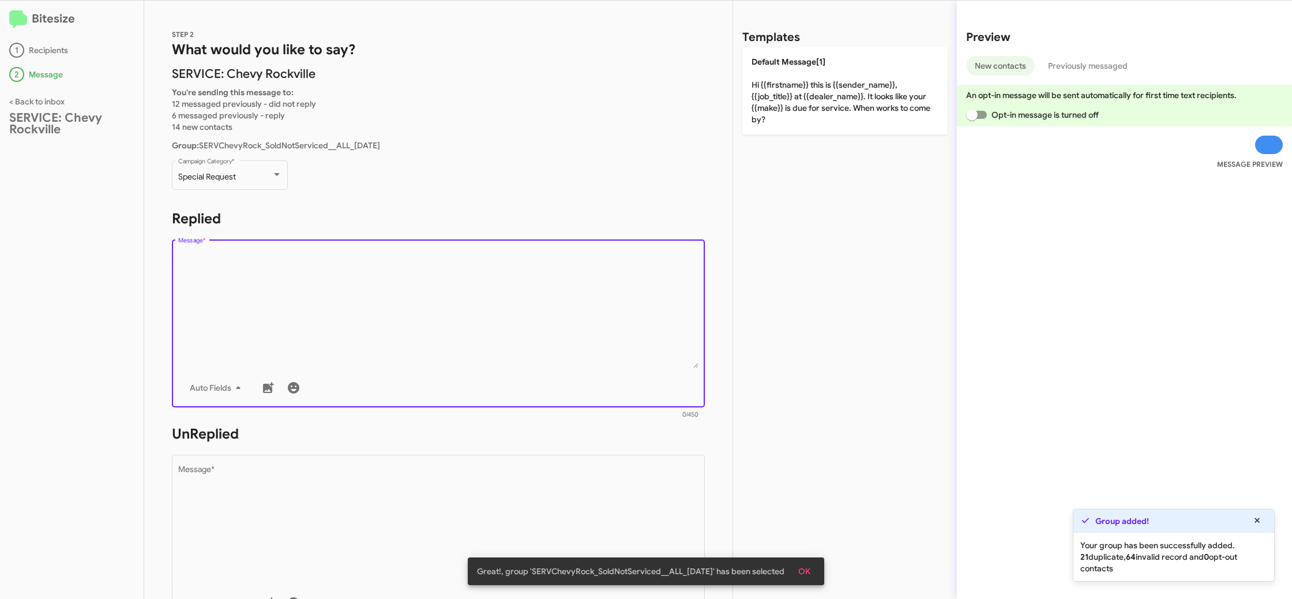
click at [382, 324] on textarea "Message *" at bounding box center [438, 309] width 521 height 118
paste textarea ""Hi {{firstname}}, this is {{sender_name}}, at {{dealer_name}}. Congrats again …"
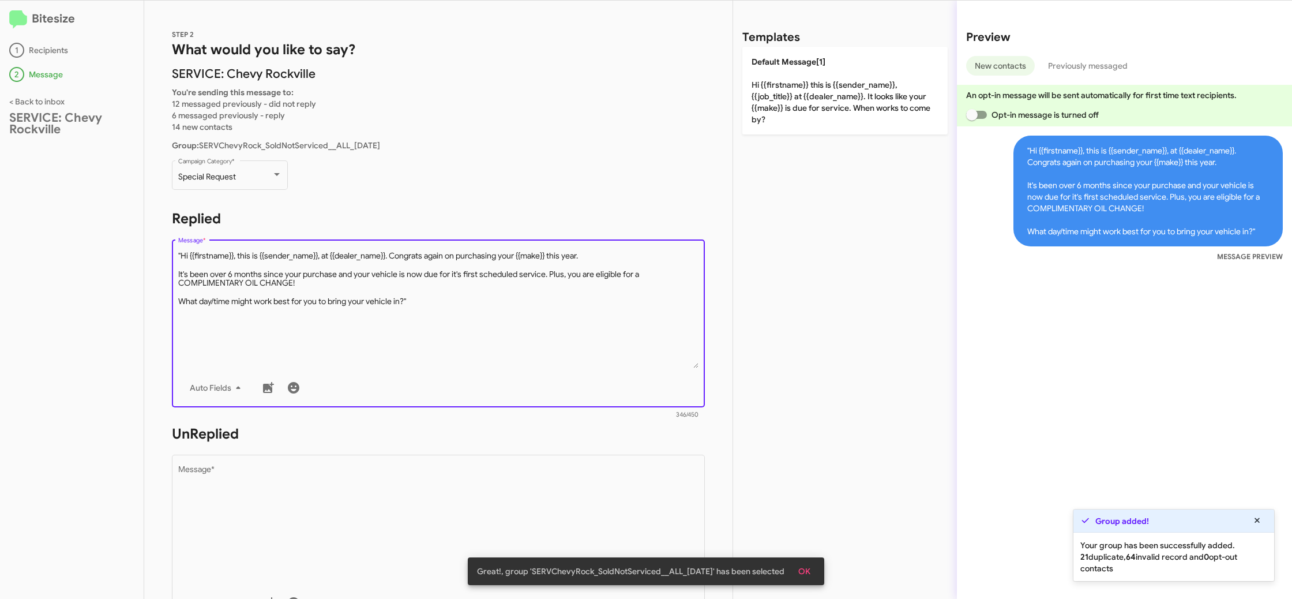
type textarea ""Hi {{firstname}}, this is {{sender_name}}, at {{dealer_name}}. Congrats again …"
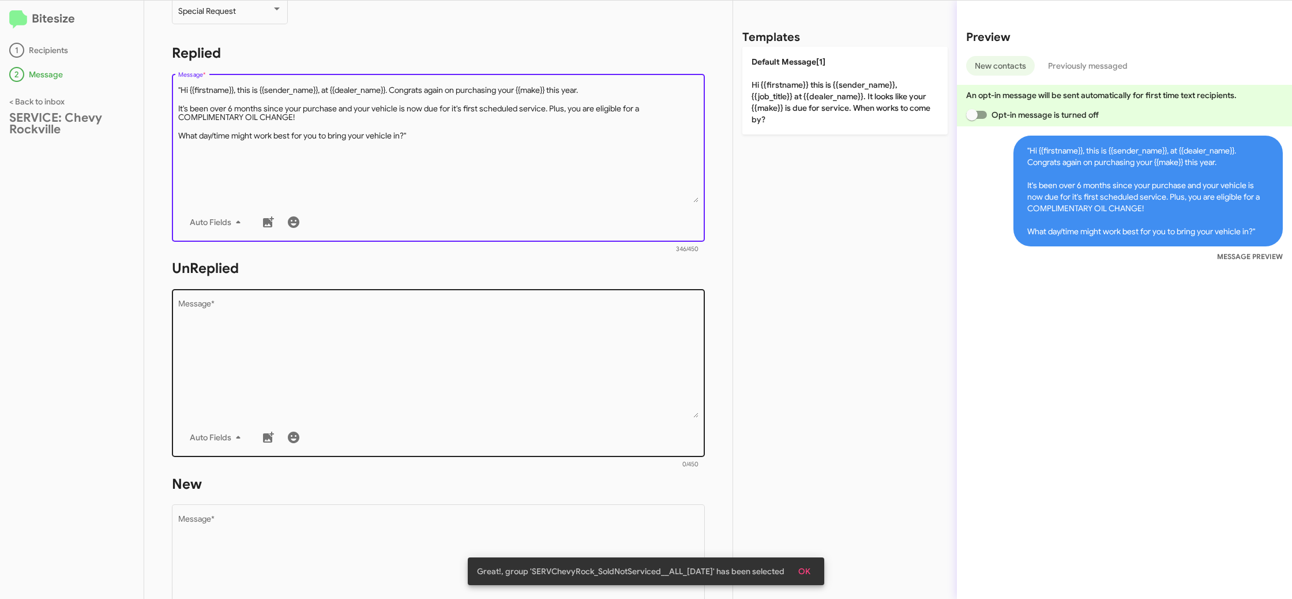
scroll to position [185, 0]
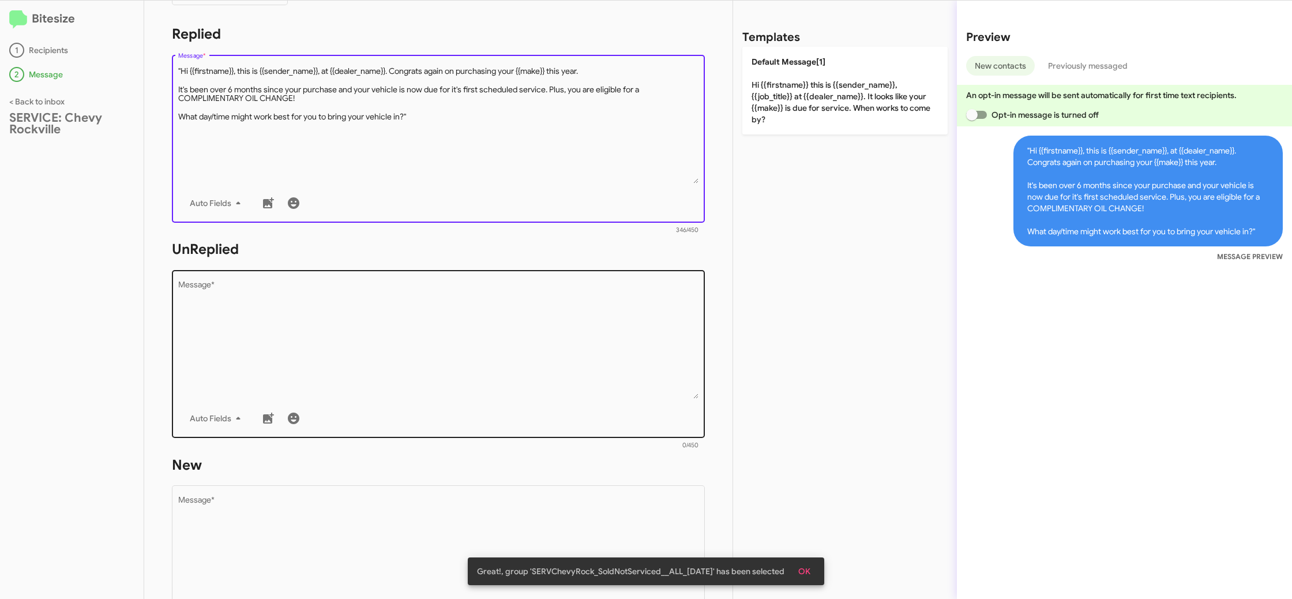
click at [398, 354] on textarea "Message *" at bounding box center [438, 340] width 521 height 118
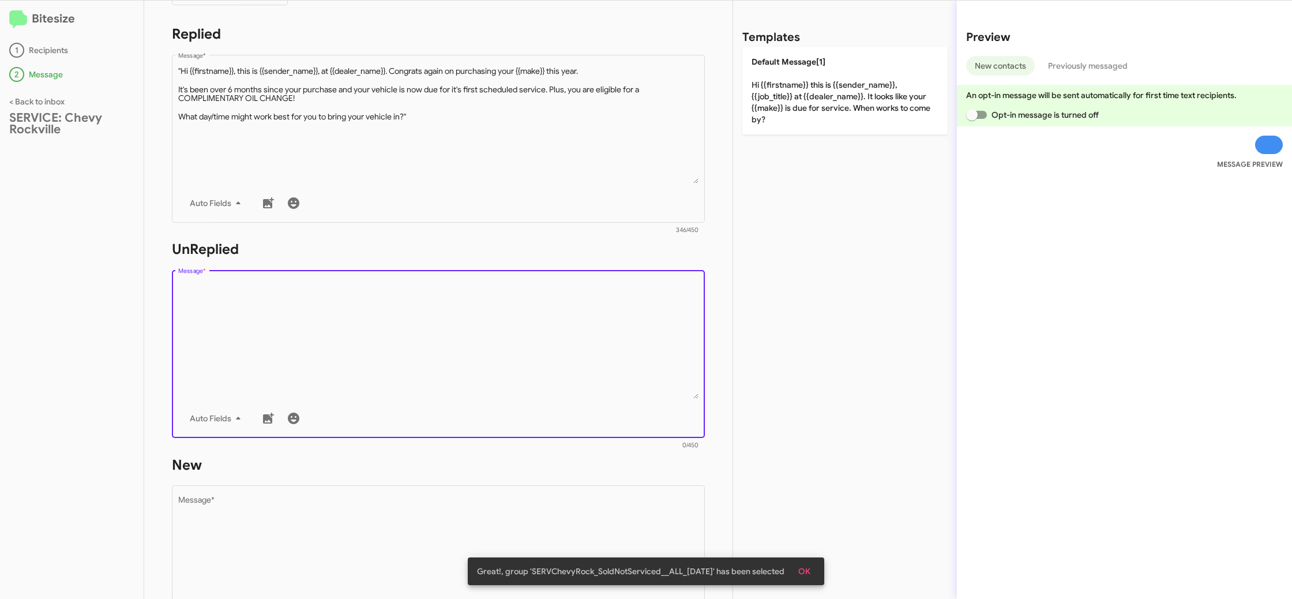
paste textarea ""Hi {{firstname}}, this is {{sender_name}}, {{job_title}} at {{dealer_name}}. C…"
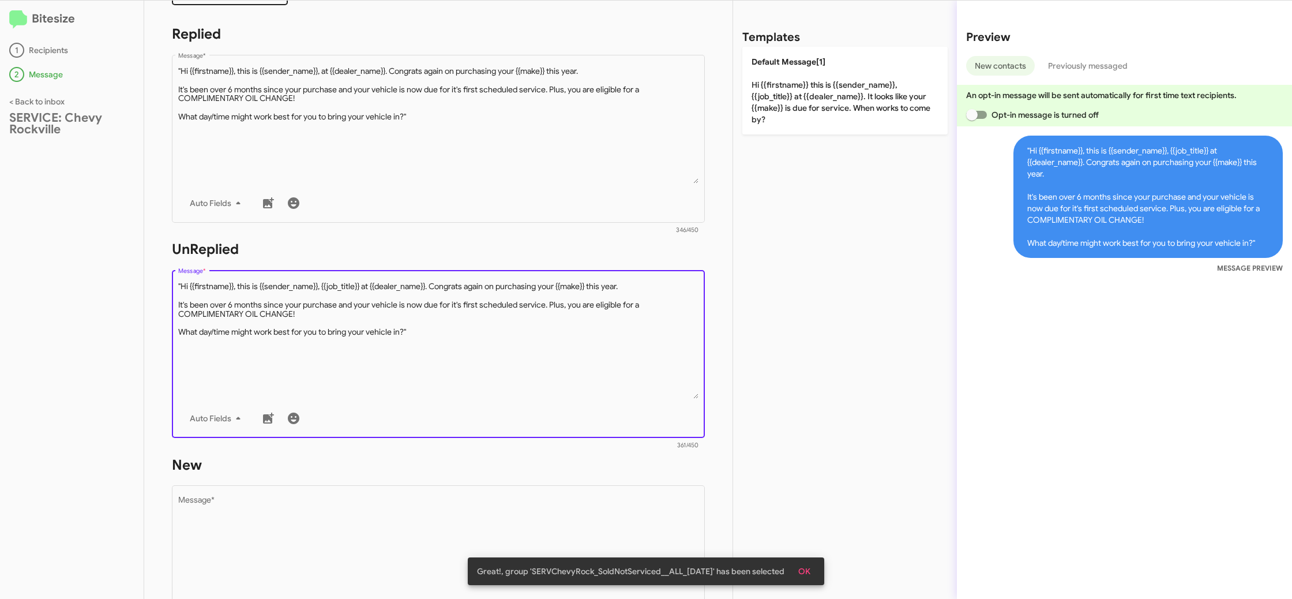
type textarea ""Hi {{firstname}}, this is {{sender_name}}, {{job_title}} at {{dealer_name}}. C…"
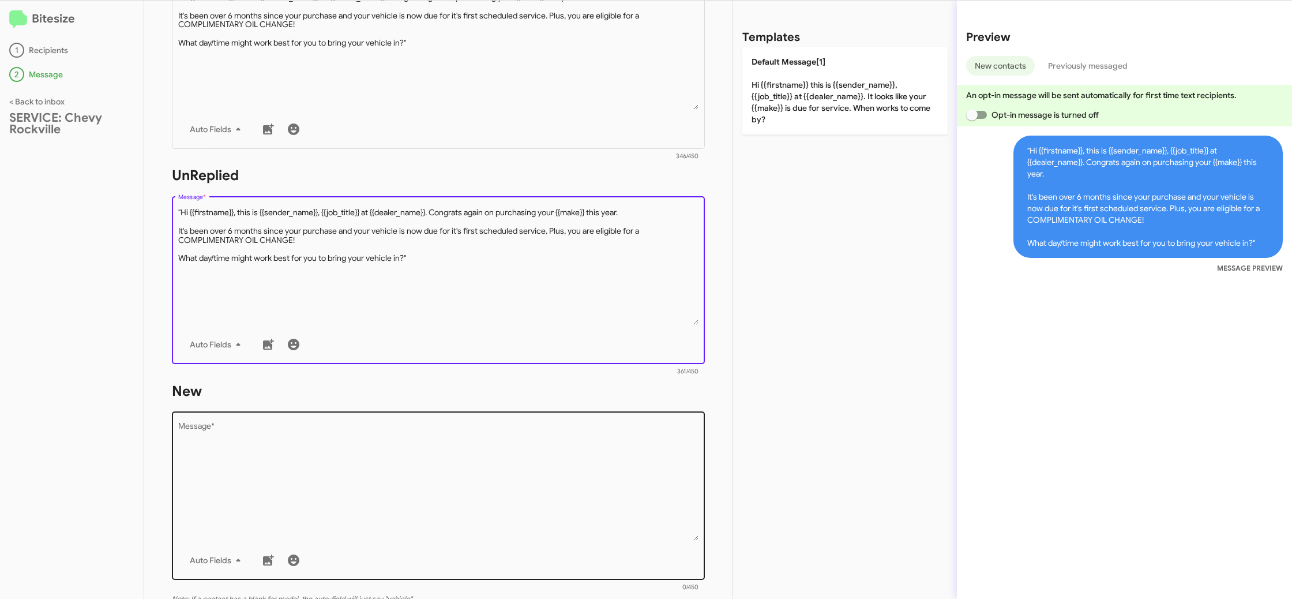
scroll to position [287, 0]
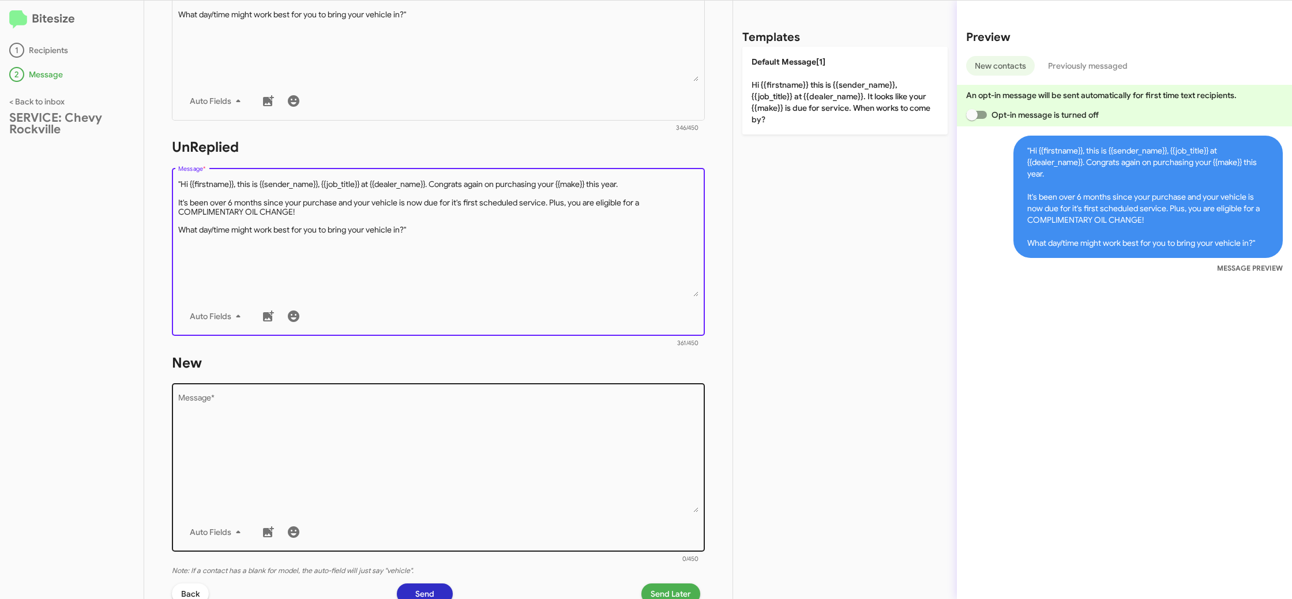
click at [445, 400] on textarea "Message *" at bounding box center [438, 454] width 521 height 118
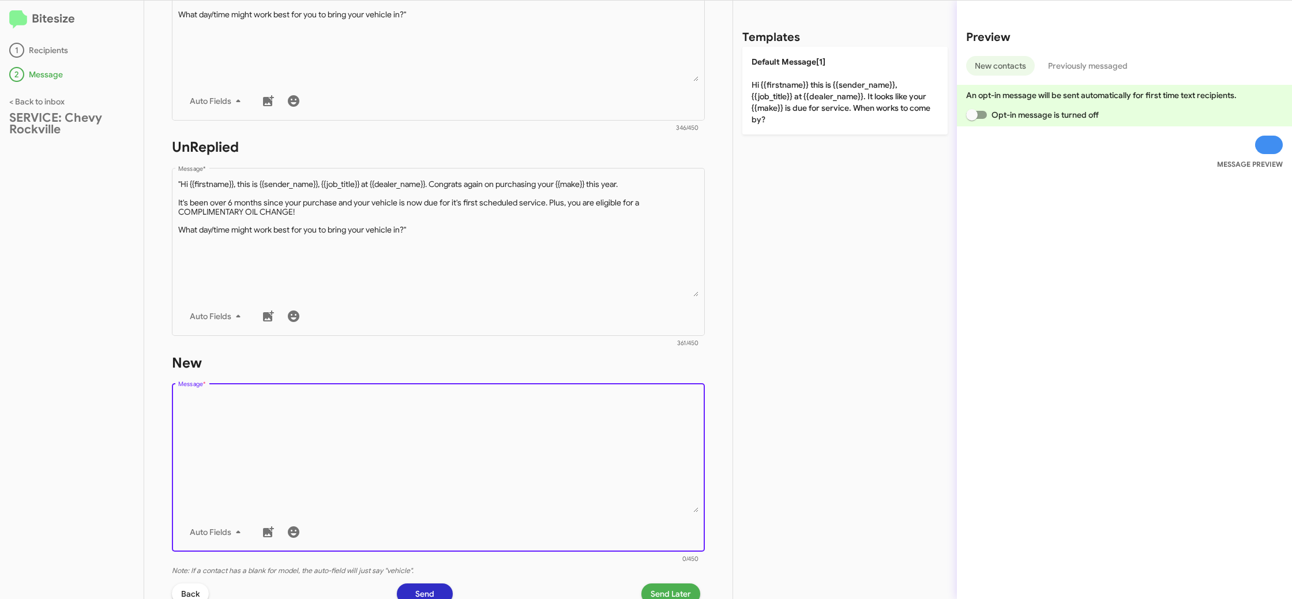
paste textarea ""Hi {{firstname}}, this is {{sender_name}}, {{job_title}} at {{dealer_name}}. C…"
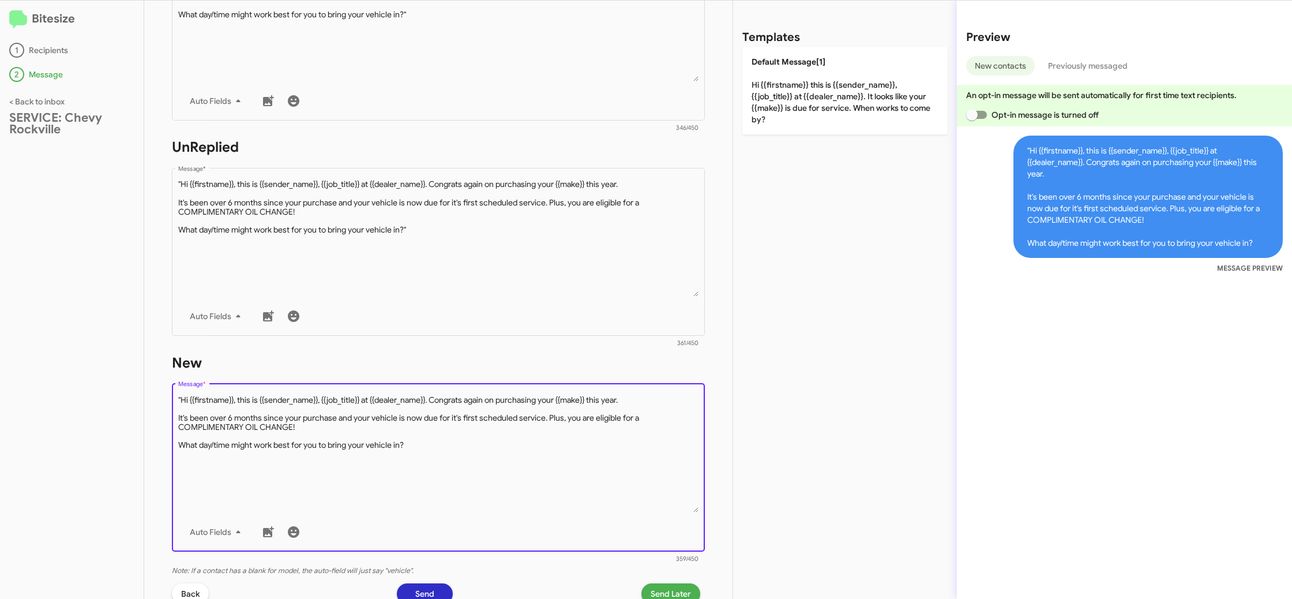
click at [182, 402] on textarea "Message *" at bounding box center [438, 454] width 521 height 118
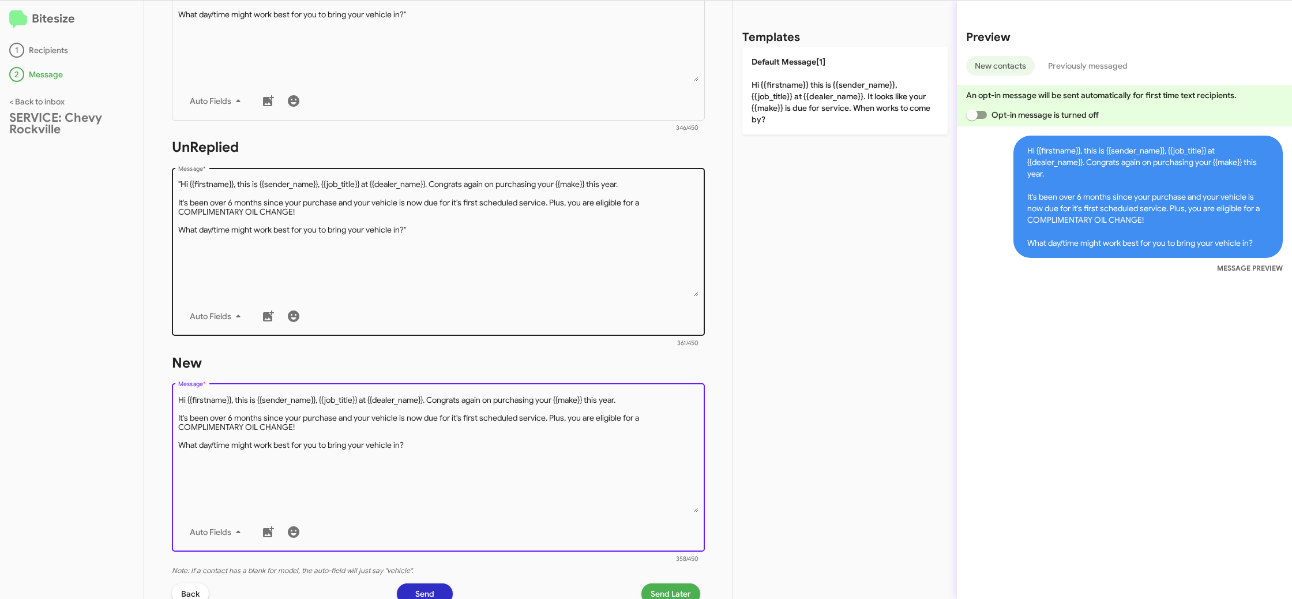
type textarea "Hi {{firstname}}, this is {{sender_name}}, {{job_title}} at {{dealer_name}}. Co…"
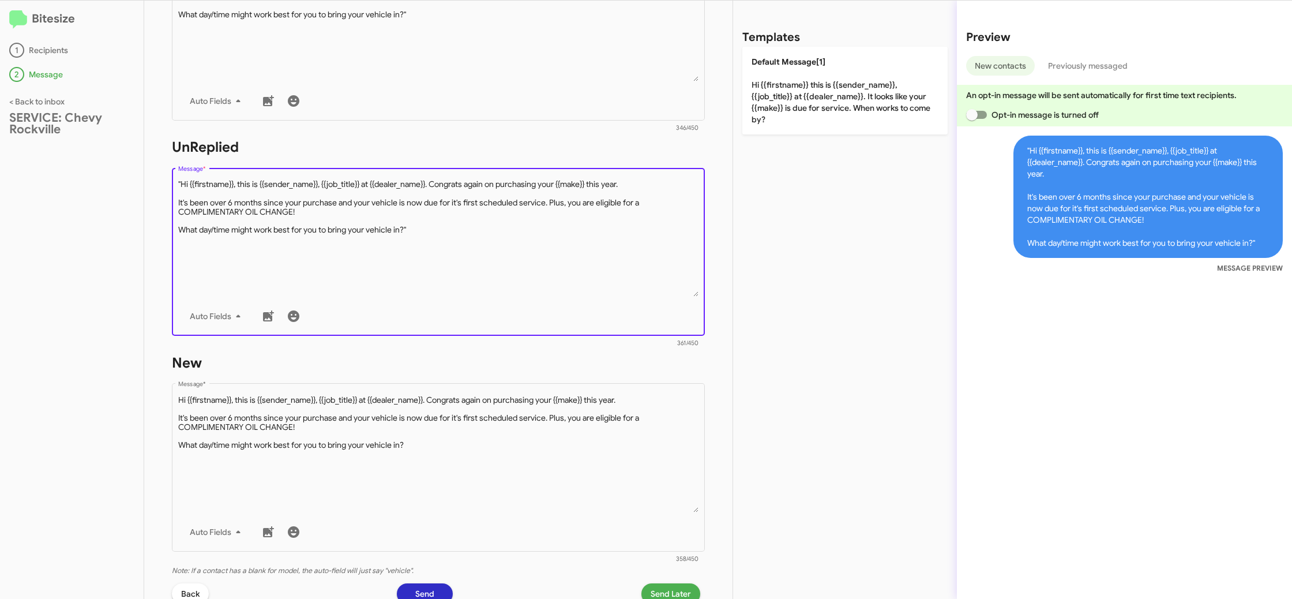
click at [254, 253] on textarea "Message *" at bounding box center [438, 238] width 521 height 118
click at [179, 183] on textarea "Message *" at bounding box center [438, 238] width 521 height 118
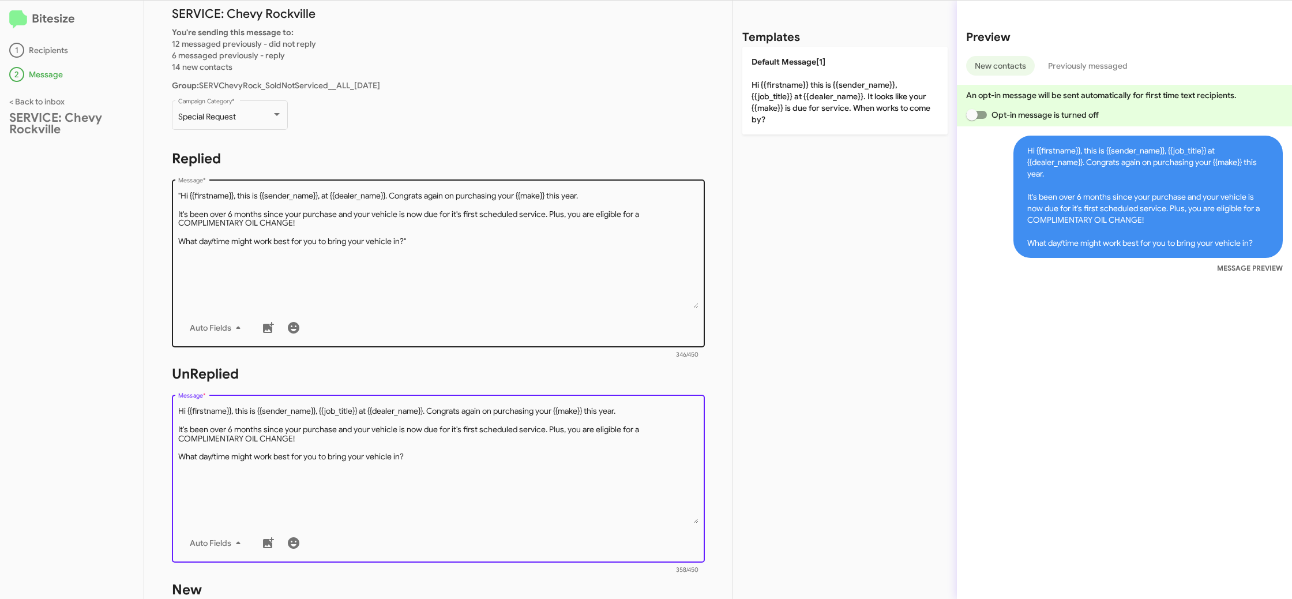
scroll to position [0, 0]
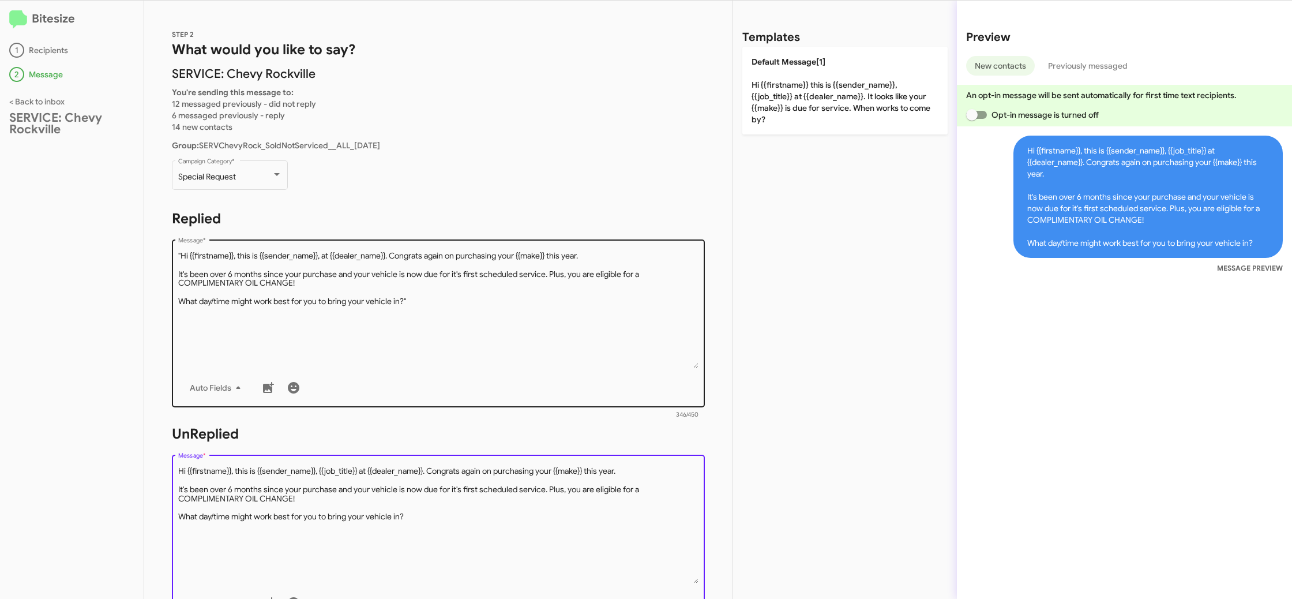
type textarea "Hi {{firstname}}, this is {{sender_name}}, {{job_title}} at {{dealer_name}}. Co…"
click at [256, 322] on textarea "Message *" at bounding box center [438, 309] width 521 height 118
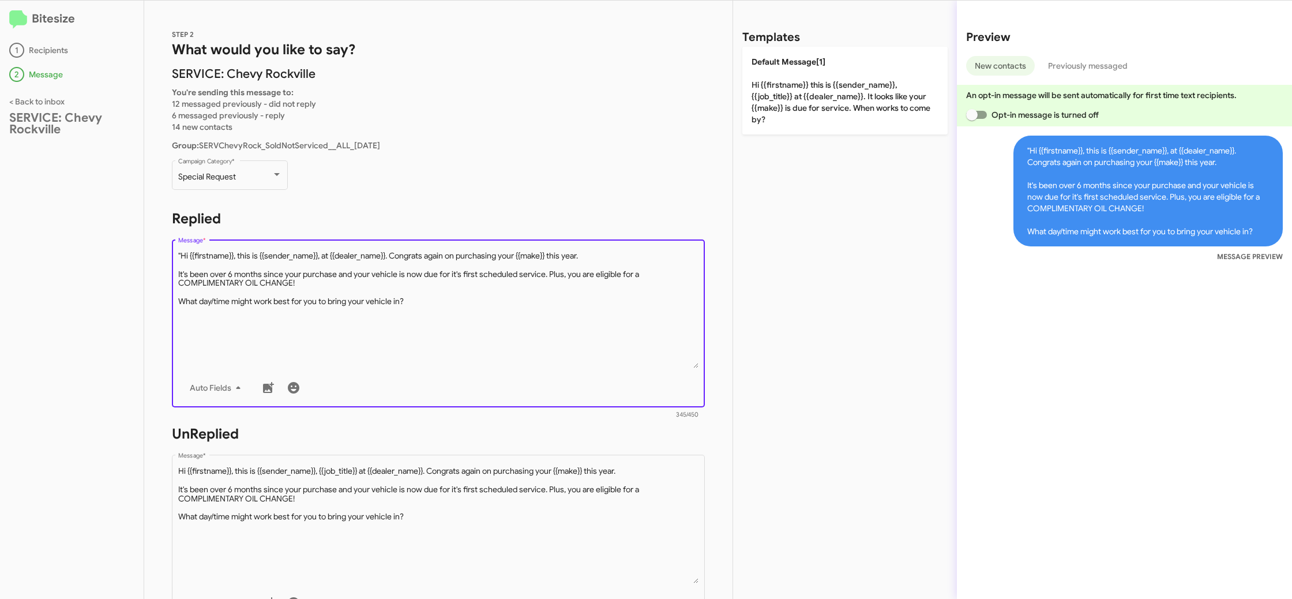
click at [180, 253] on textarea "Message *" at bounding box center [438, 309] width 521 height 118
type textarea "Hi {{firstname}}, this is {{sender_name}}, at {{dealer_name}}. Congrats again o…"
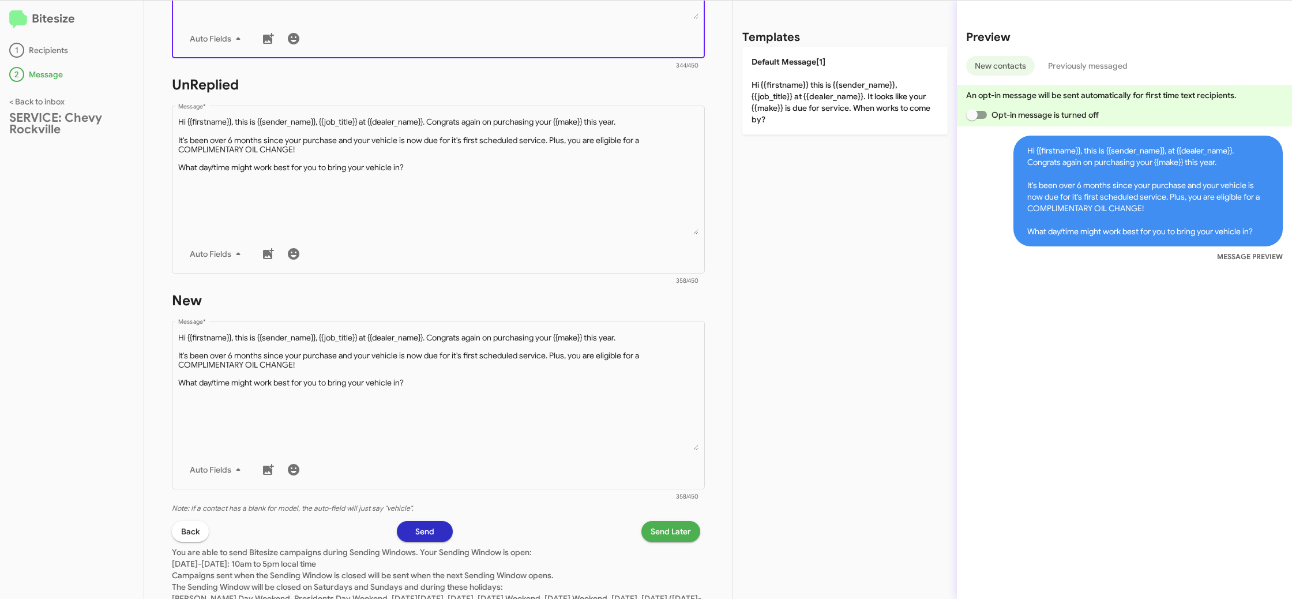
scroll to position [401, 0]
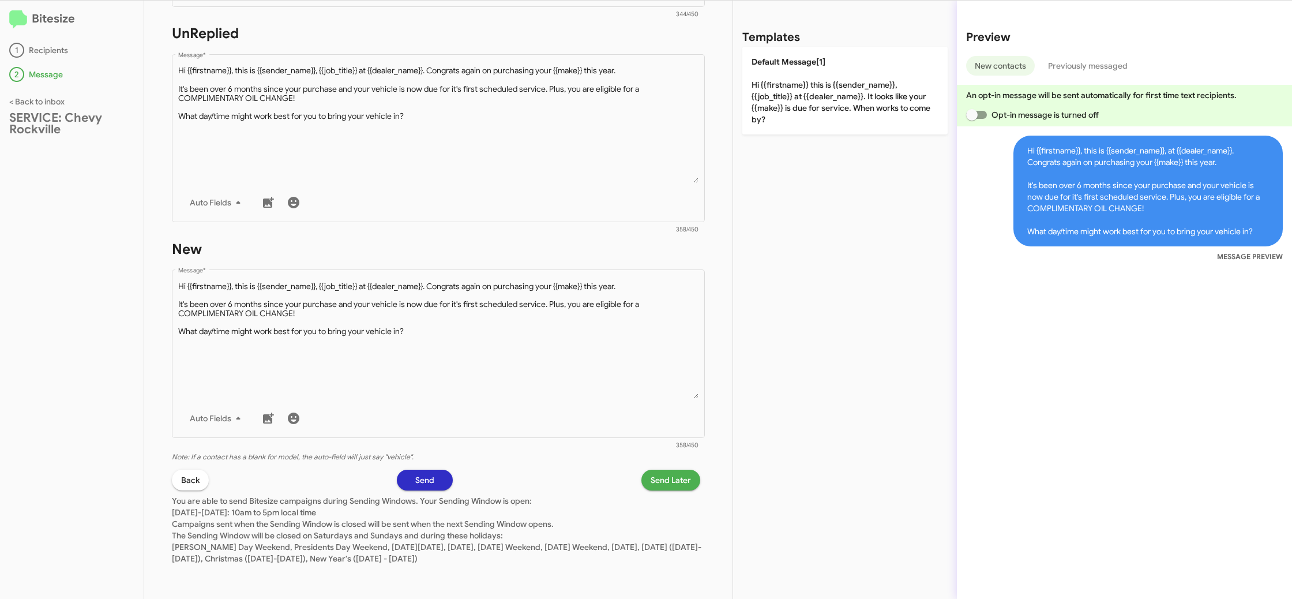
click at [667, 470] on div "STEP 2 What would you like to say? SERVICE: Chevy Rockville You're sending this…" at bounding box center [438, 300] width 588 height 598
click at [666, 472] on span "Send Later" at bounding box center [671, 480] width 40 height 21
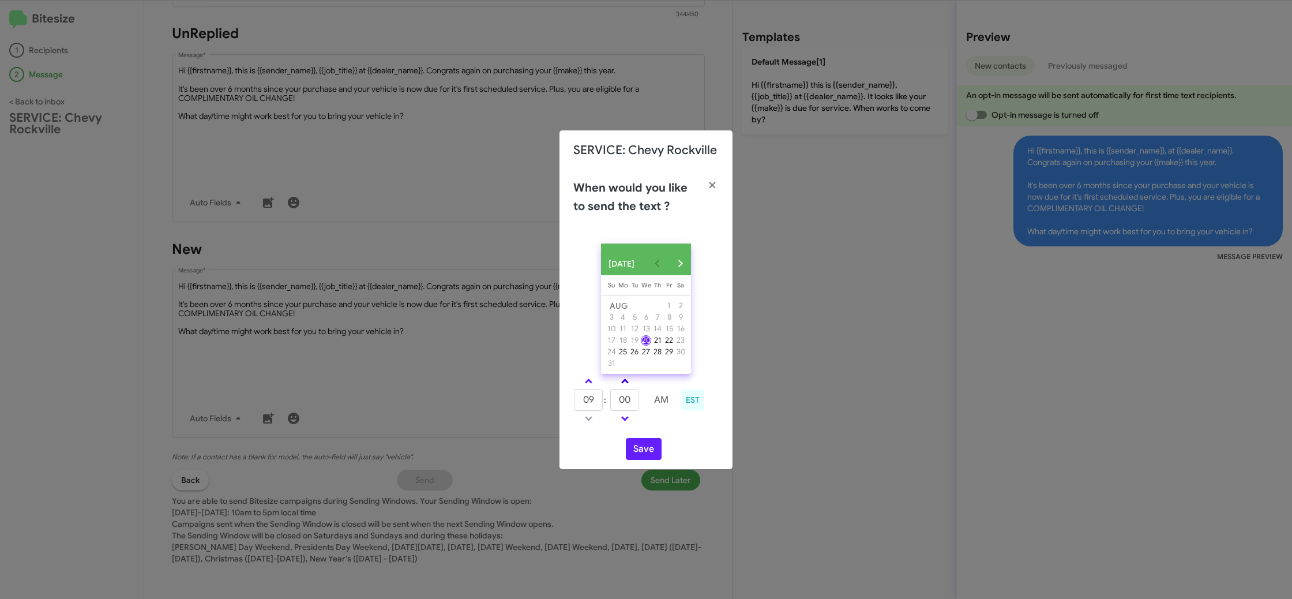
drag, startPoint x: 590, startPoint y: 384, endPoint x: 630, endPoint y: 386, distance: 40.4
click at [591, 385] on link at bounding box center [589, 380] width 20 height 13
type input "10"
click at [630, 385] on link at bounding box center [625, 380] width 20 height 13
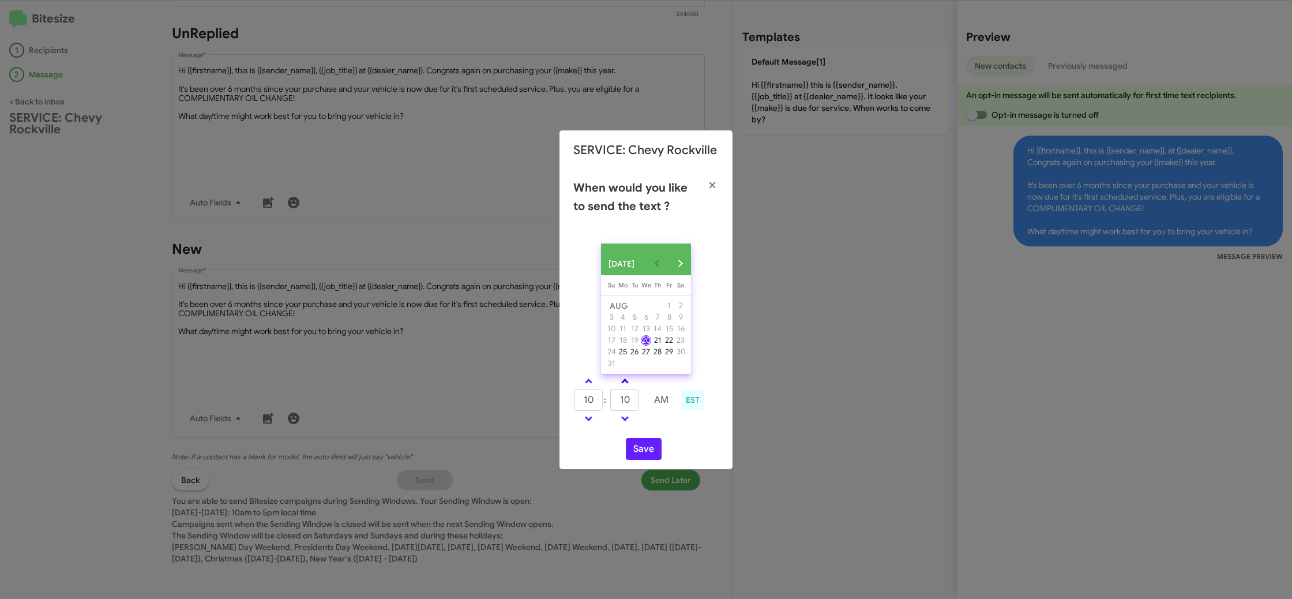
click at [630, 385] on link at bounding box center [625, 380] width 20 height 13
type input "15"
click at [640, 456] on button "Save" at bounding box center [644, 449] width 36 height 22
